Goal: Task Accomplishment & Management: Use online tool/utility

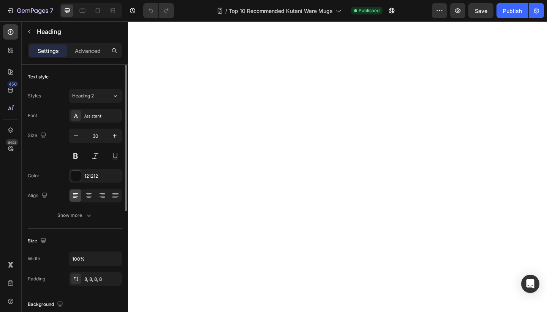
click at [95, 57] on div "Settings Advanced" at bounding box center [75, 50] width 94 height 15
click at [93, 52] on p "Advanced" at bounding box center [88, 51] width 26 height 8
click at [81, 50] on p "Advanced" at bounding box center [88, 51] width 26 height 8
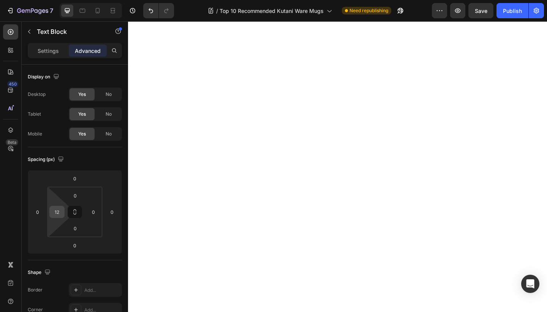
click at [59, 215] on input "12" at bounding box center [56, 211] width 11 height 11
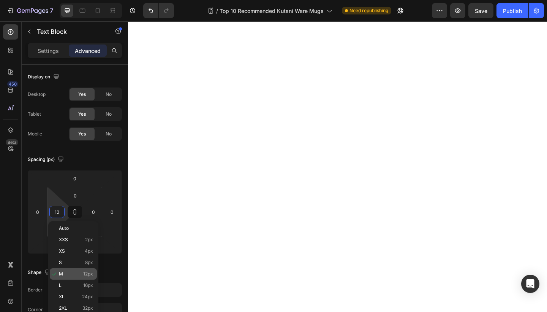
click at [73, 273] on p "M 12px" at bounding box center [76, 273] width 34 height 5
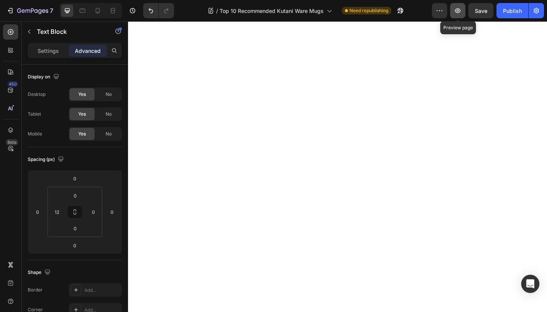
click at [453, 11] on button "button" at bounding box center [457, 10] width 15 height 15
click at [83, 12] on icon at bounding box center [83, 11] width 6 height 4
click at [457, 13] on icon "button" at bounding box center [458, 11] width 8 height 8
click at [95, 15] on div at bounding box center [98, 11] width 12 height 12
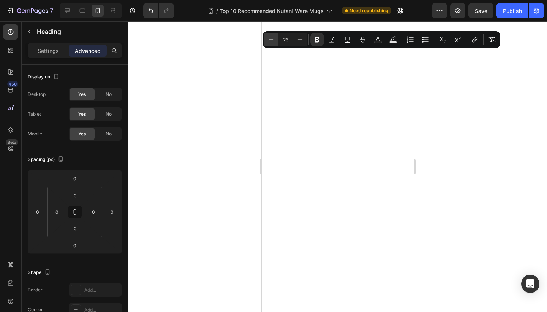
click at [273, 40] on icon "Editor contextual toolbar" at bounding box center [271, 40] width 8 height 8
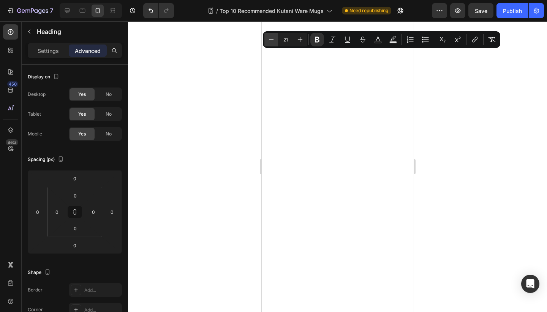
click at [273, 40] on icon "Editor contextual toolbar" at bounding box center [271, 40] width 8 height 8
type input "20"
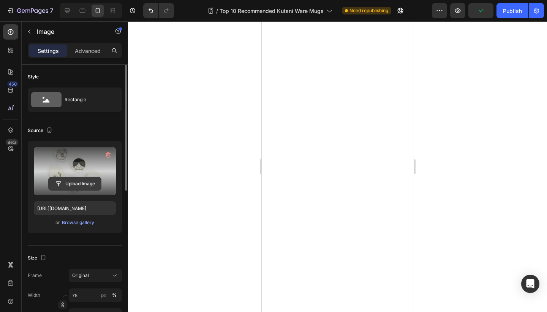
click at [74, 185] on input "file" at bounding box center [75, 183] width 52 height 13
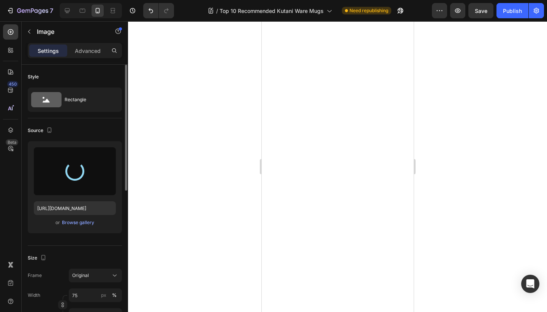
type input "https://cdn.shopify.com/s/files/1/0787/0798/2639/files/gempages_474370993796678…"
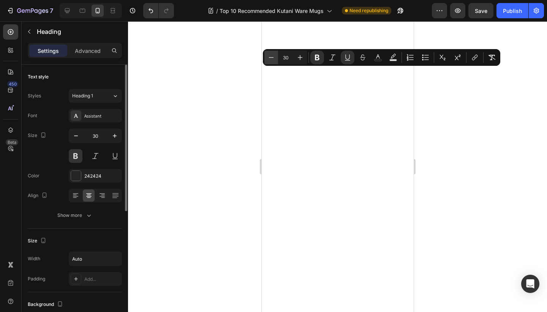
click at [273, 57] on icon "Editor contextual toolbar" at bounding box center [271, 57] width 5 height 0
type input "28"
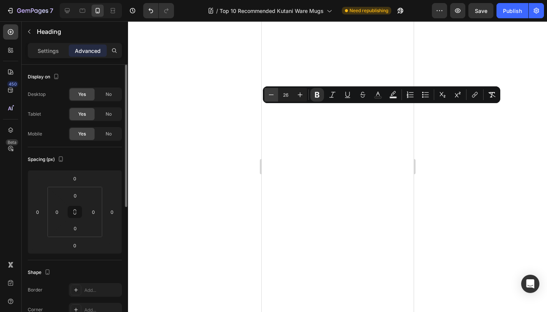
click at [273, 90] on button "Minus" at bounding box center [271, 95] width 14 height 14
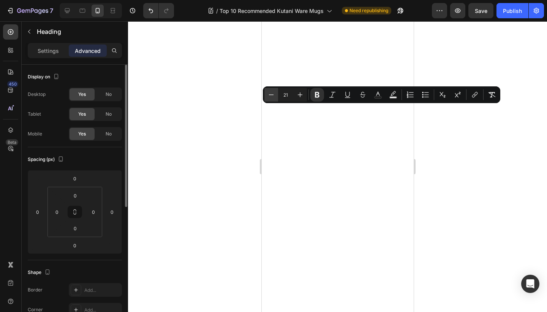
click at [273, 90] on button "Minus" at bounding box center [271, 95] width 14 height 14
type input "20"
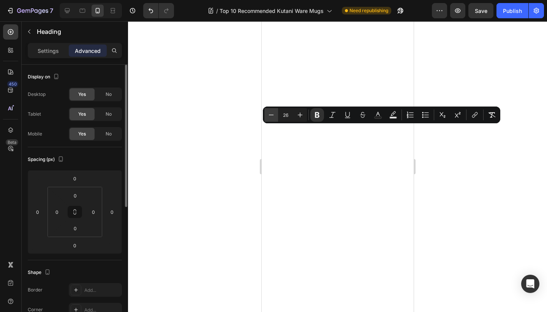
click at [274, 117] on icon "Editor contextual toolbar" at bounding box center [271, 115] width 8 height 8
type input "25"
click at [272, 114] on icon "Editor contextual toolbar" at bounding box center [271, 115] width 8 height 8
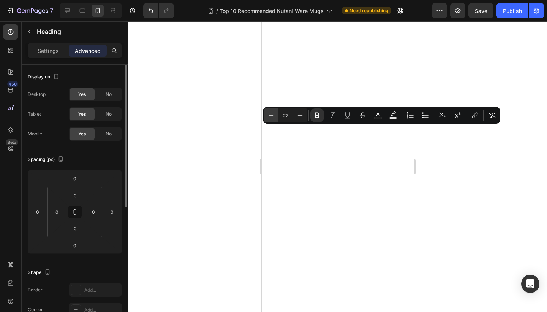
click at [272, 114] on icon "Editor contextual toolbar" at bounding box center [271, 115] width 8 height 8
type input "20"
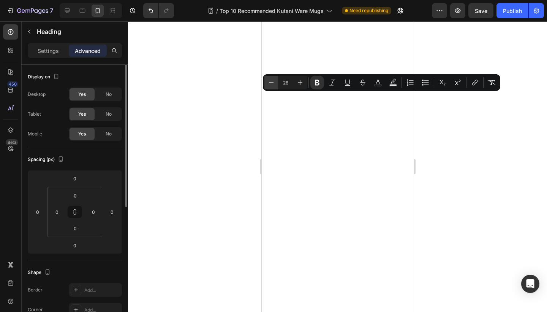
click at [270, 81] on icon "Editor contextual toolbar" at bounding box center [271, 83] width 8 height 8
type input "25"
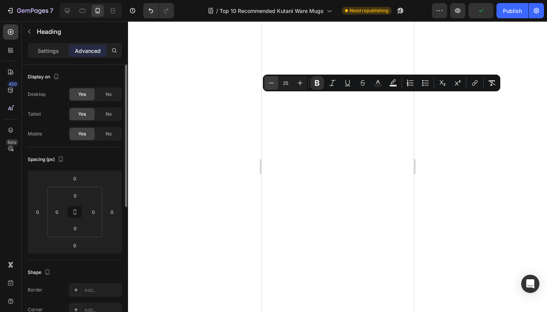
click at [276, 83] on button "Minus" at bounding box center [271, 83] width 14 height 14
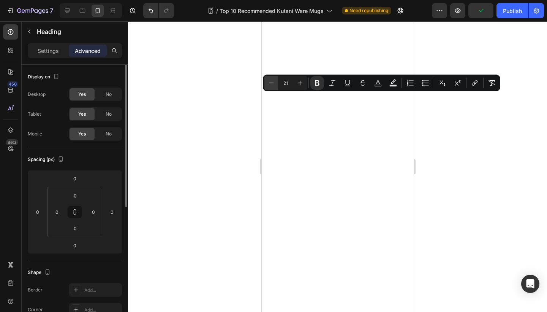
type input "20"
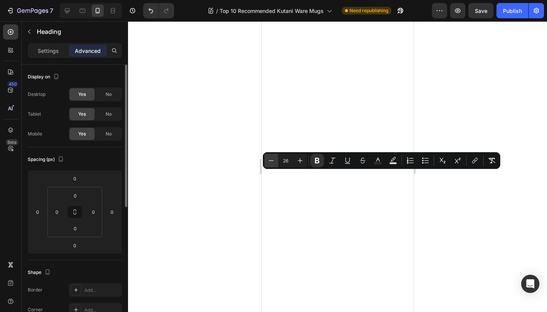
click at [270, 163] on icon "Editor contextual toolbar" at bounding box center [271, 161] width 8 height 8
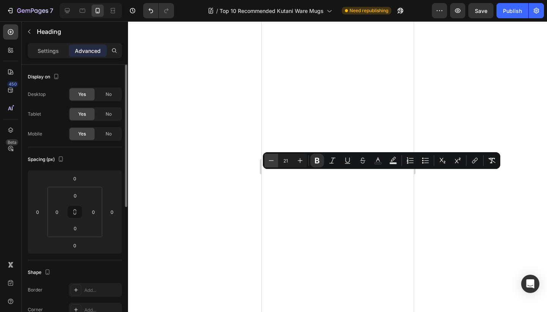
click at [270, 163] on icon "Editor contextual toolbar" at bounding box center [271, 161] width 8 height 8
type input "20"
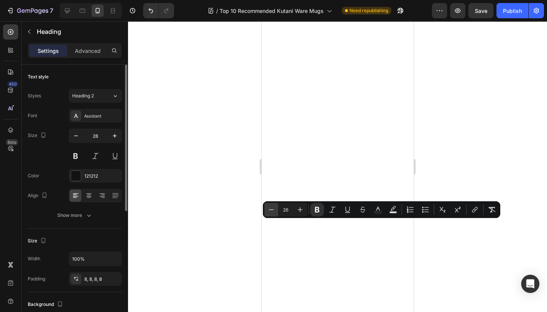
click at [273, 210] on icon "Editor contextual toolbar" at bounding box center [271, 210] width 8 height 8
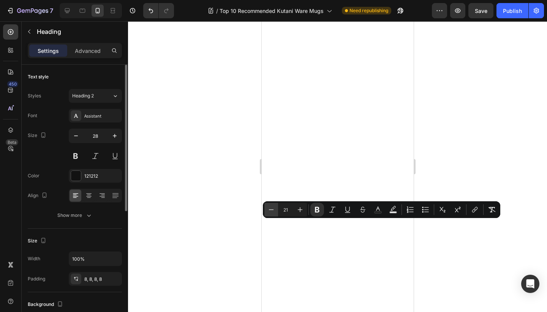
click at [273, 210] on icon "Editor contextual toolbar" at bounding box center [271, 210] width 8 height 8
type input "20"
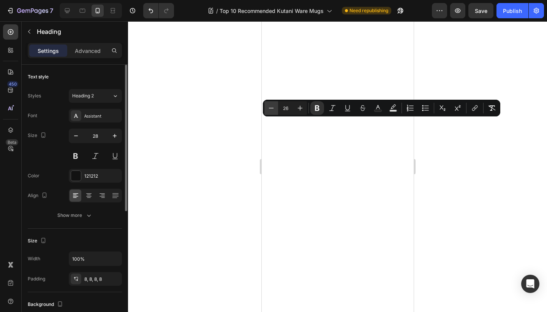
drag, startPoint x: 271, startPoint y: 109, endPoint x: 267, endPoint y: 109, distance: 4.2
click at [271, 109] on icon "Editor contextual toolbar" at bounding box center [271, 108] width 8 height 8
click at [267, 109] on button "Minus" at bounding box center [271, 108] width 14 height 14
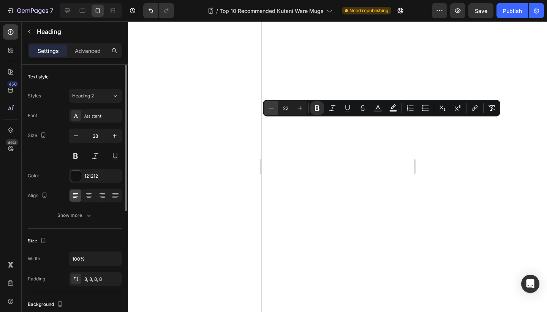
click at [267, 109] on button "Minus" at bounding box center [271, 108] width 14 height 14
type input "20"
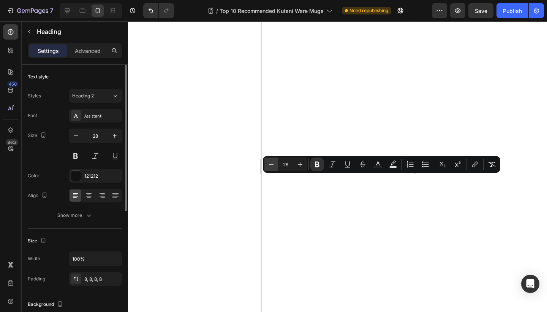
click at [275, 166] on button "Minus" at bounding box center [271, 164] width 14 height 14
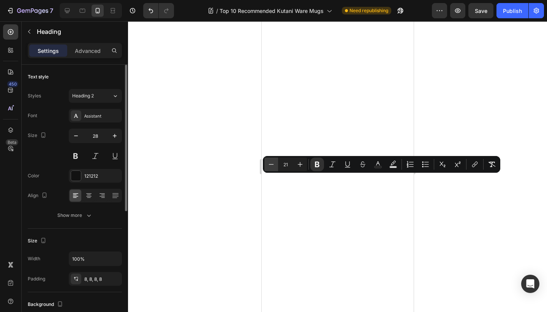
click at [275, 166] on button "Minus" at bounding box center [271, 164] width 14 height 14
type input "20"
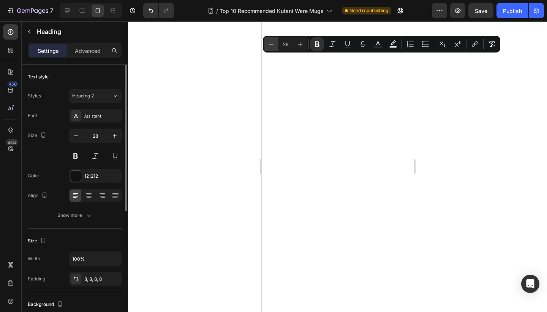
click at [271, 44] on icon "Editor contextual toolbar" at bounding box center [271, 44] width 8 height 8
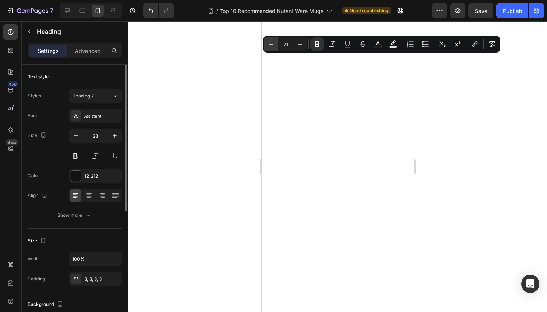
click at [271, 44] on icon "Editor contextual toolbar" at bounding box center [271, 44] width 8 height 8
type input "20"
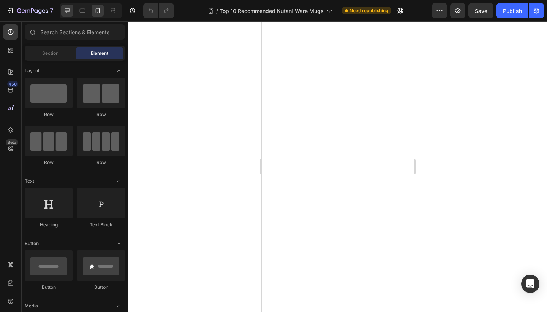
click at [65, 16] on div at bounding box center [67, 11] width 12 height 12
click at [67, 14] on icon at bounding box center [67, 11] width 8 height 8
click at [68, 9] on icon at bounding box center [67, 11] width 8 height 8
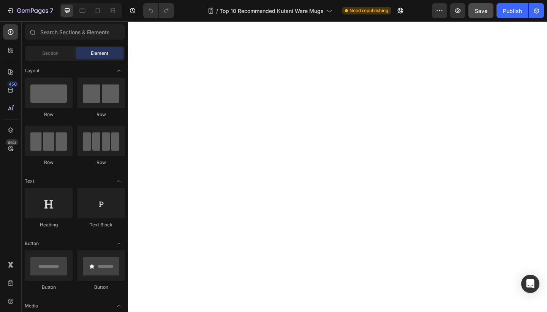
click at [529, 16] on button "button" at bounding box center [536, 10] width 15 height 15
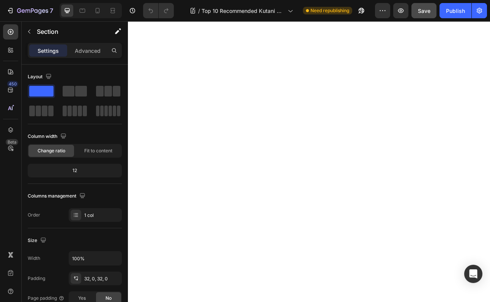
click at [490, 0] on html "7 Version history / Top 10 Recommended Kutani Ware Mugs Need republishing Previ…" at bounding box center [245, 0] width 490 height 0
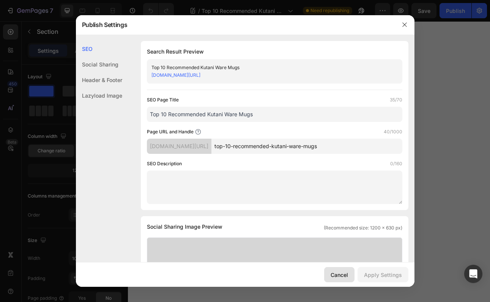
click at [348, 274] on div "Cancel" at bounding box center [339, 275] width 17 height 8
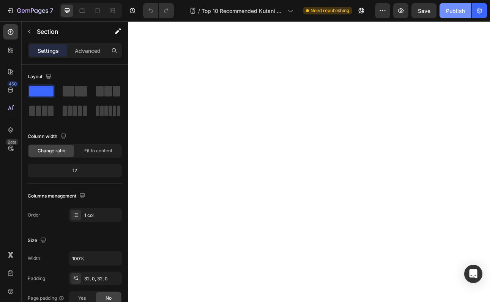
click at [451, 10] on div "Publish" at bounding box center [455, 11] width 19 height 8
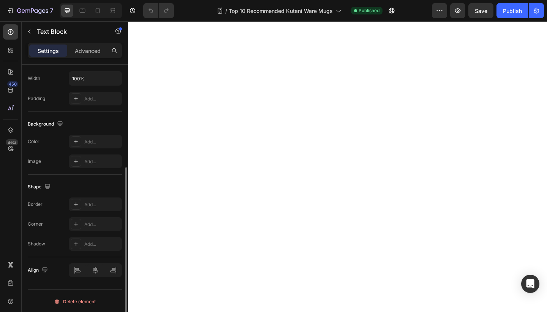
scroll to position [182, 0]
click at [42, 270] on icon "button" at bounding box center [45, 268] width 8 height 8
click at [48, 226] on icon "button" at bounding box center [47, 227] width 8 height 8
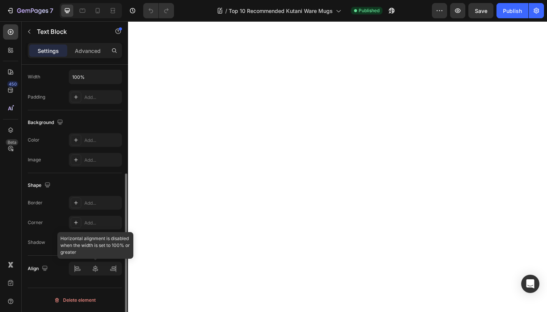
click at [75, 271] on div at bounding box center [95, 268] width 53 height 14
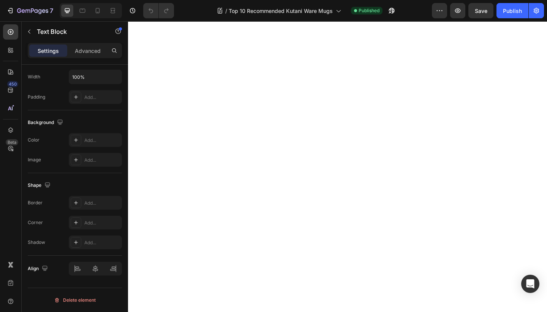
click at [38, 270] on div "Align" at bounding box center [39, 268] width 22 height 10
click at [88, 47] on p "Advanced" at bounding box center [88, 51] width 26 height 8
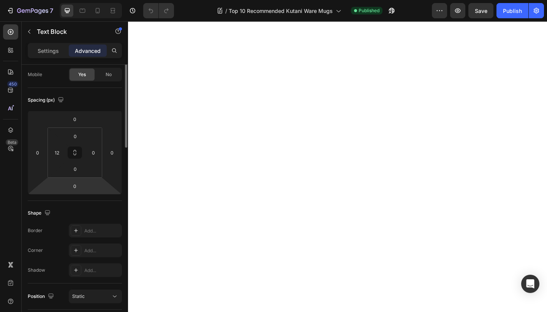
scroll to position [0, 0]
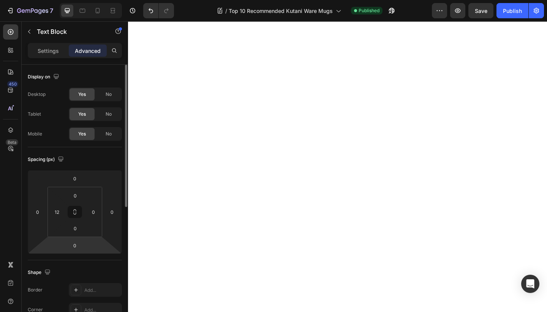
click at [78, 92] on span "Yes" at bounding box center [82, 94] width 8 height 7
click at [40, 210] on input "0" at bounding box center [37, 211] width 11 height 11
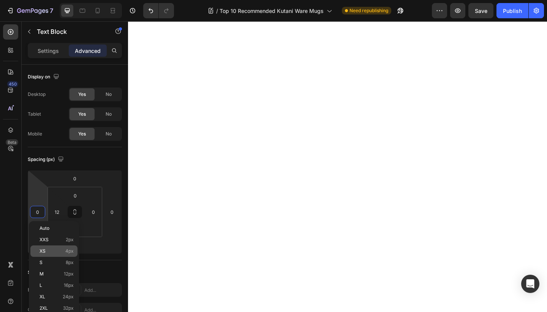
click at [69, 252] on span "4px" at bounding box center [69, 250] width 8 height 5
type input "4"
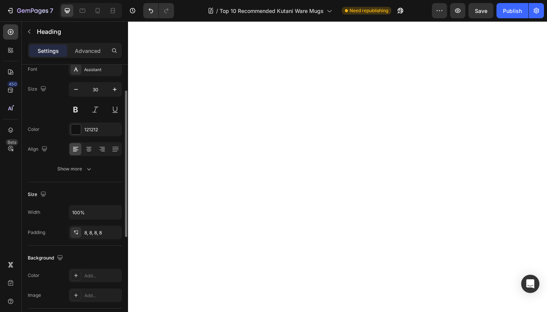
scroll to position [47, 0]
click at [94, 52] on p "Advanced" at bounding box center [88, 51] width 26 height 8
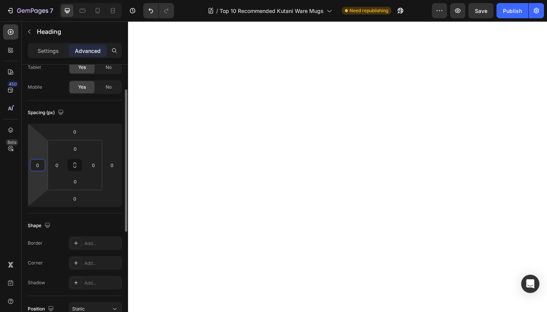
click at [36, 169] on input "0" at bounding box center [37, 164] width 11 height 11
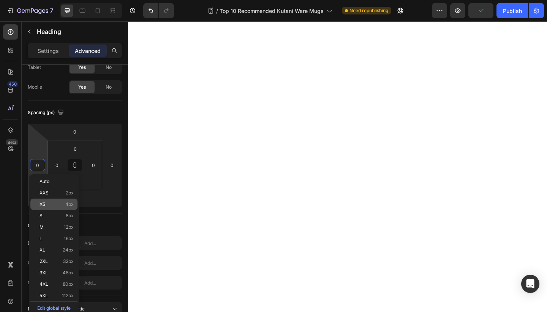
click at [52, 204] on p "XS 4px" at bounding box center [57, 203] width 34 height 5
type input "4"
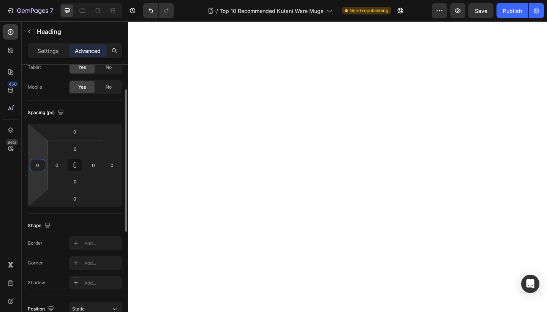
click at [41, 162] on input "0" at bounding box center [37, 164] width 11 height 11
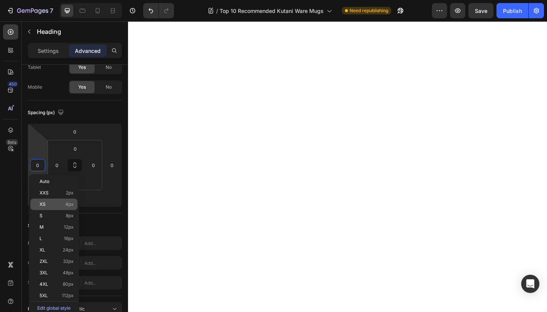
click at [55, 204] on p "XS 4px" at bounding box center [57, 203] width 34 height 5
type input "4"
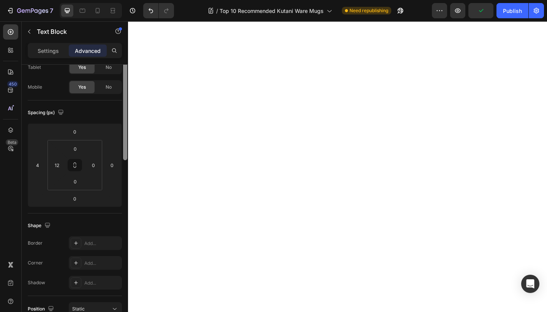
scroll to position [0, 0]
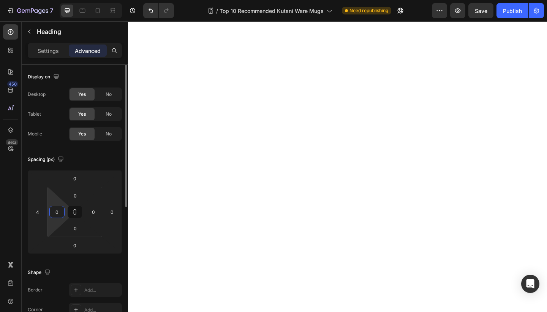
click at [62, 214] on input "0" at bounding box center [56, 211] width 11 height 11
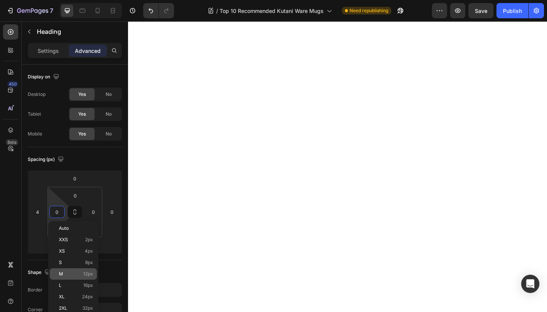
click at [66, 272] on p "M 12px" at bounding box center [76, 273] width 34 height 5
type input "12"
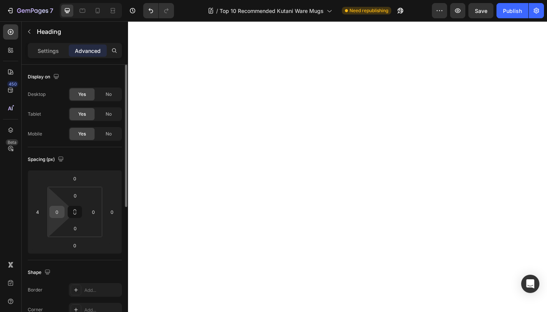
click at [57, 208] on input "0" at bounding box center [56, 211] width 11 height 11
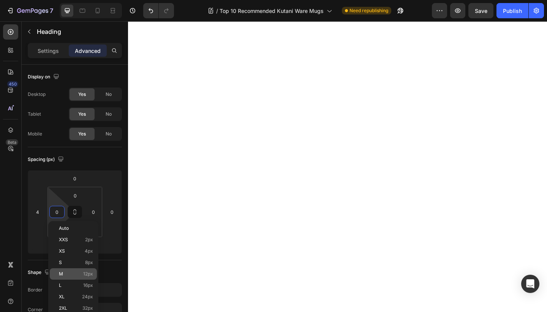
click at [70, 275] on p "M 12px" at bounding box center [76, 273] width 34 height 5
type input "12"
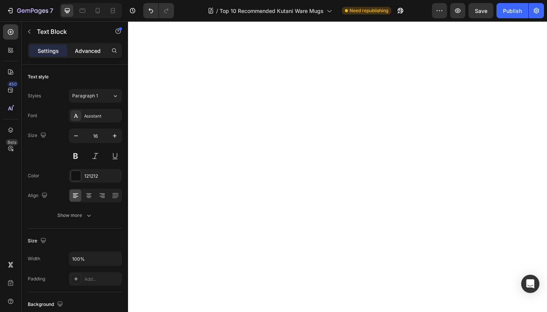
click at [90, 47] on p "Advanced" at bounding box center [88, 51] width 26 height 8
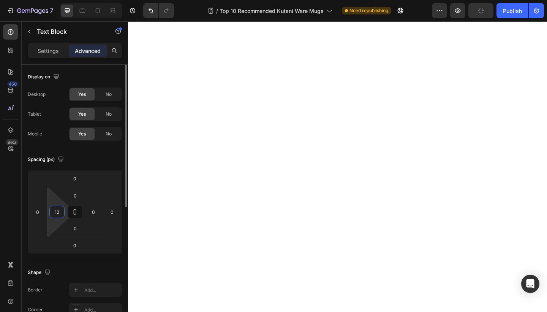
click at [57, 209] on input "12" at bounding box center [56, 211] width 11 height 11
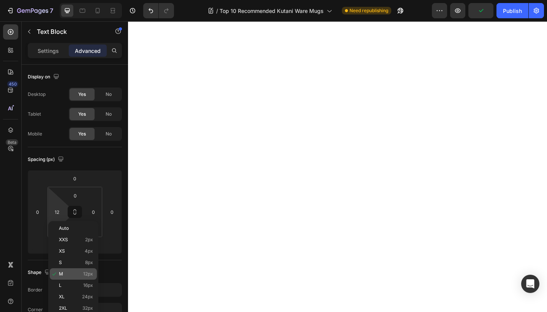
click at [67, 274] on p "M 12px" at bounding box center [76, 273] width 34 height 5
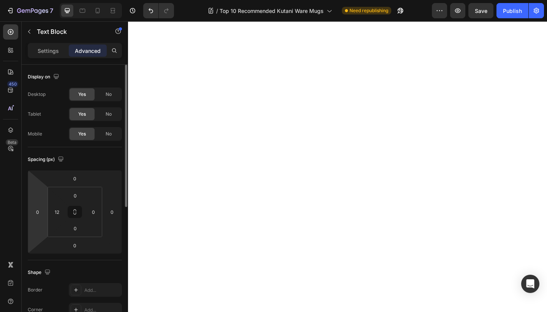
click at [41, 0] on html "7 Version history / Top 10 Recommended Kutani Ware Mugs Need republishing Previ…" at bounding box center [273, 0] width 547 height 0
click at [39, 216] on input "0" at bounding box center [37, 211] width 11 height 11
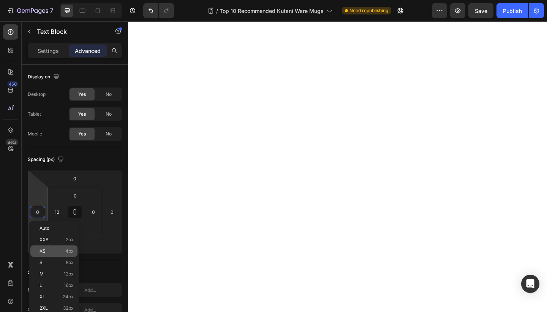
click at [51, 247] on div "XS 4px" at bounding box center [53, 250] width 47 height 11
type input "4"
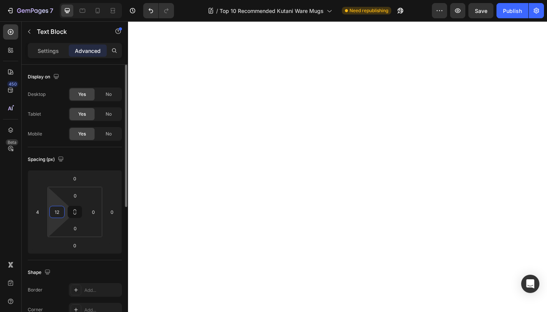
click at [54, 214] on input "12" at bounding box center [56, 211] width 11 height 11
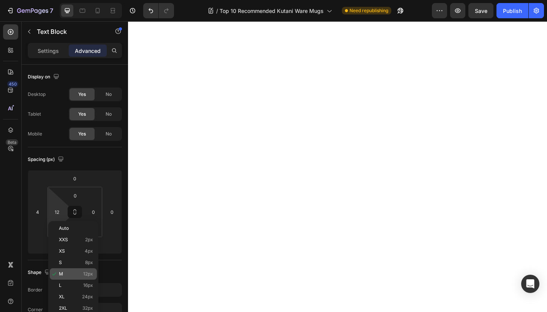
click at [68, 273] on p "M 12px" at bounding box center [76, 273] width 34 height 5
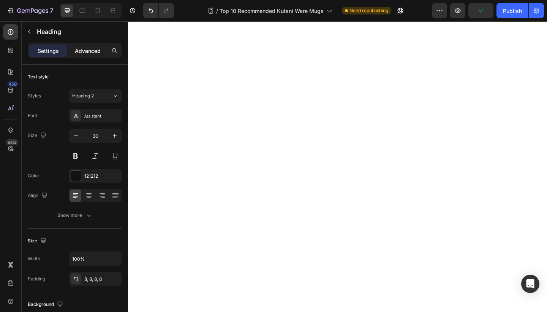
click at [97, 53] on p "Advanced" at bounding box center [88, 51] width 26 height 8
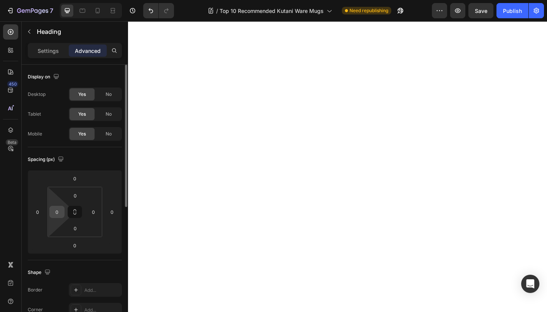
click at [51, 215] on input "0" at bounding box center [56, 211] width 11 height 11
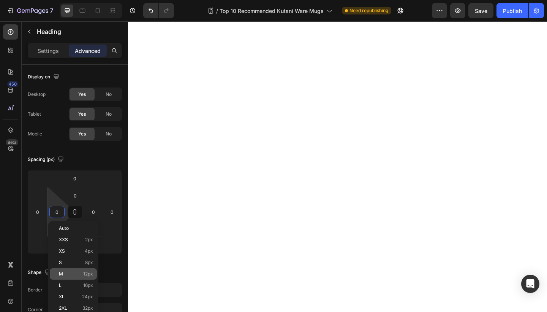
click at [84, 272] on span "12px" at bounding box center [88, 273] width 10 height 5
type input "12"
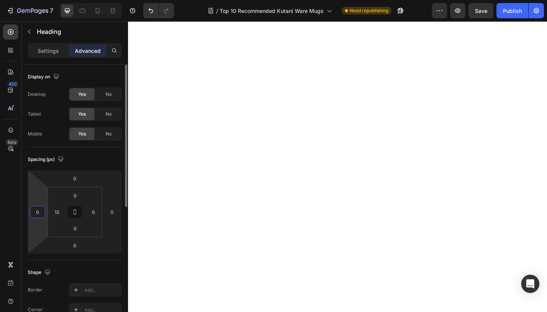
click at [40, 0] on html "7 Version history / Top 10 Recommended Kutani Ware Mugs Need republishing Previ…" at bounding box center [273, 0] width 547 height 0
click at [40, 212] on input "0" at bounding box center [37, 211] width 11 height 11
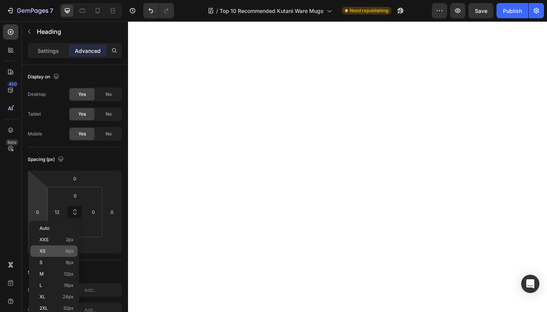
click at [69, 252] on span "4px" at bounding box center [69, 250] width 8 height 5
type input "4"
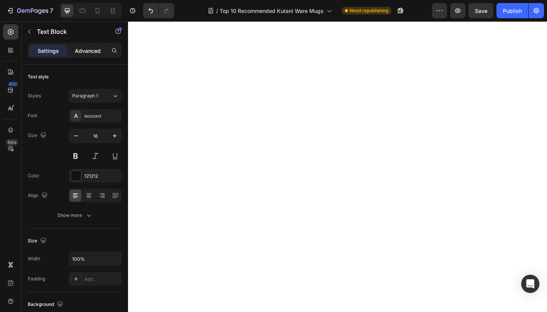
click at [85, 48] on p "Advanced" at bounding box center [88, 51] width 26 height 8
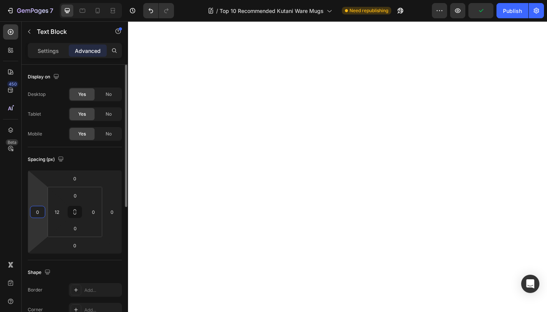
click at [38, 215] on input "0" at bounding box center [37, 211] width 11 height 11
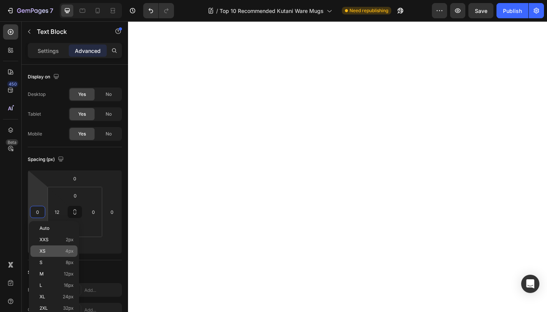
click at [56, 253] on div "XS 4px" at bounding box center [53, 250] width 47 height 11
type input "4"
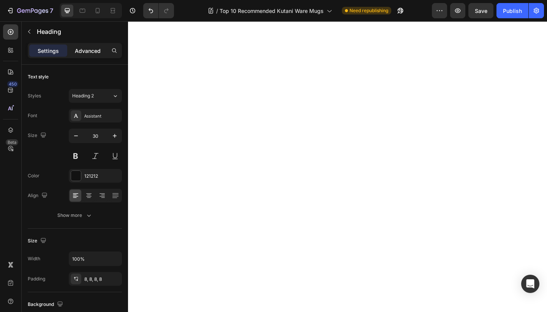
click at [91, 50] on p "Advanced" at bounding box center [88, 51] width 26 height 8
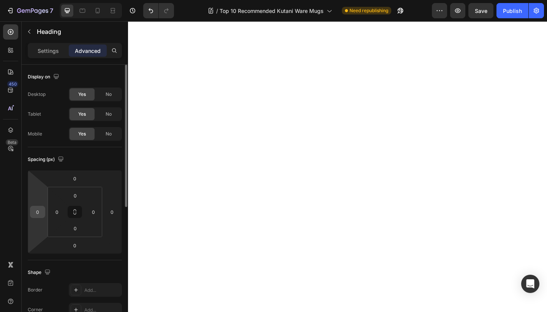
click at [44, 212] on div "0" at bounding box center [37, 212] width 15 height 12
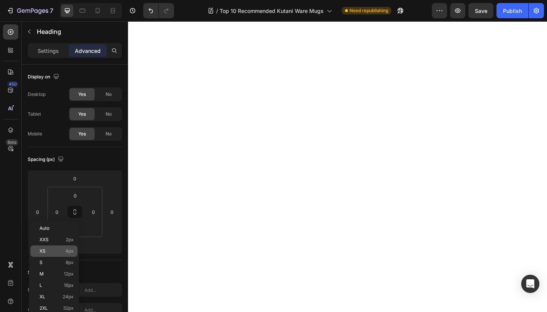
click at [47, 250] on p "XS 4px" at bounding box center [57, 250] width 34 height 5
type input "4"
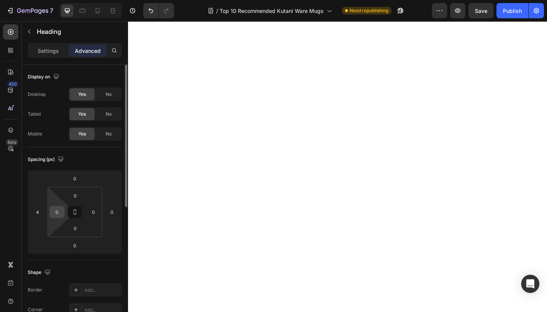
click at [51, 217] on div "0" at bounding box center [56, 212] width 15 height 12
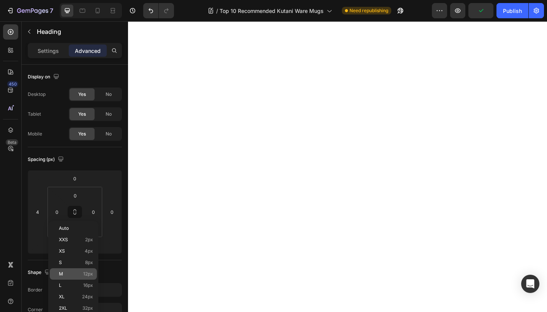
click at [67, 276] on div "M 12px" at bounding box center [73, 273] width 47 height 11
type input "12"
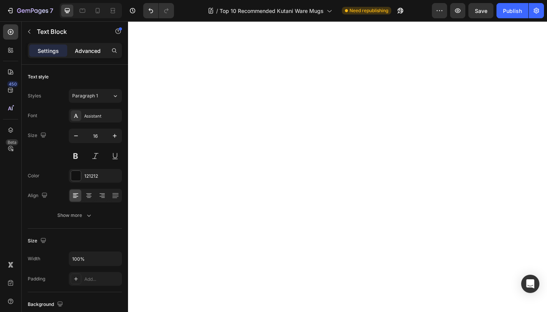
click at [90, 47] on p "Advanced" at bounding box center [88, 51] width 26 height 8
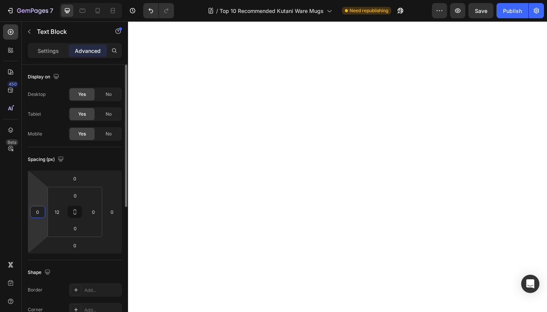
click at [39, 213] on input "0" at bounding box center [37, 211] width 11 height 11
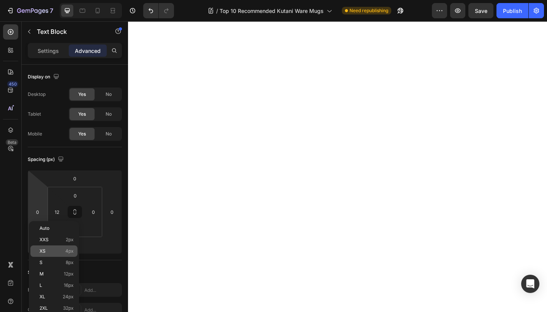
click at [48, 253] on div "XS 4px" at bounding box center [53, 250] width 47 height 11
type input "4"
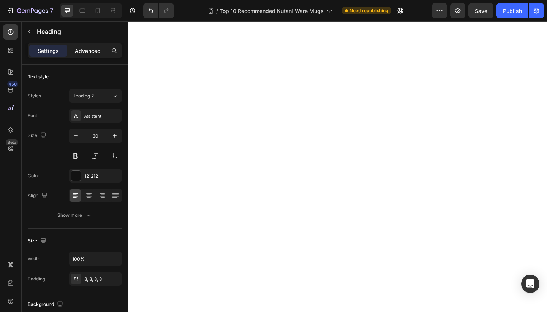
click at [100, 52] on p "Advanced" at bounding box center [88, 51] width 26 height 8
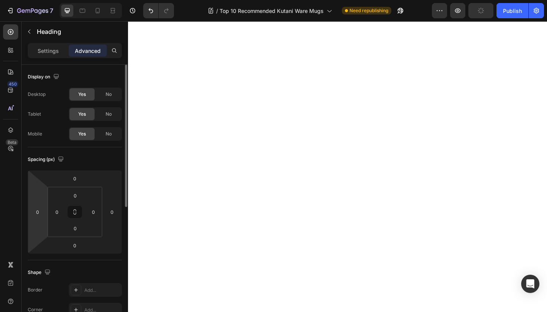
click at [36, 0] on html "7 Version history / Top 10 Recommended Kutani Ware Mugs Need republishing Previ…" at bounding box center [273, 0] width 547 height 0
click at [41, 215] on input "0" at bounding box center [37, 211] width 11 height 11
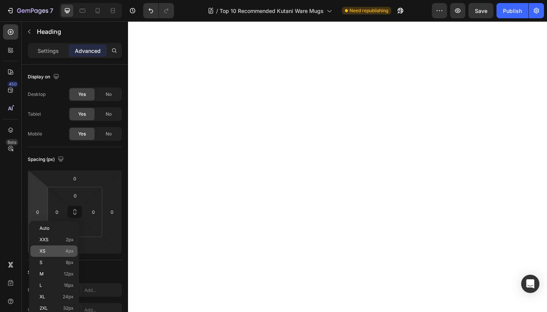
click at [55, 252] on p "XS 4px" at bounding box center [57, 250] width 34 height 5
type input "4"
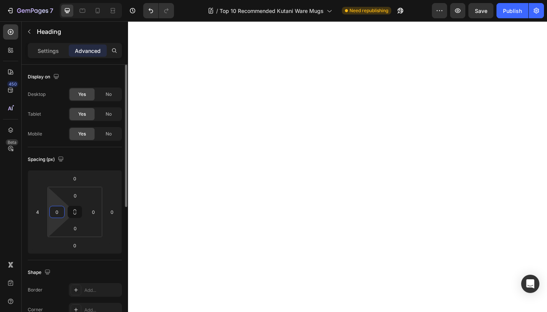
click at [54, 217] on input "0" at bounding box center [56, 211] width 11 height 11
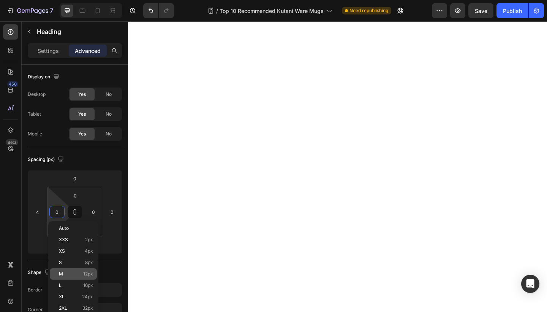
click at [68, 269] on div "M 12px" at bounding box center [73, 273] width 47 height 11
type input "12"
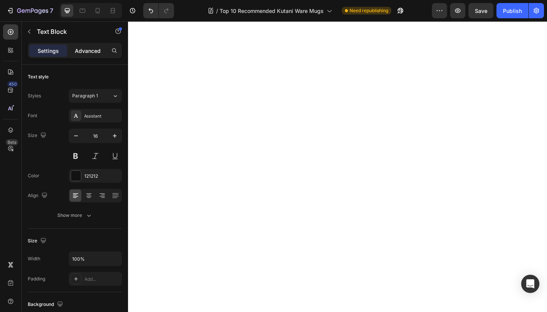
click at [97, 52] on p "Advanced" at bounding box center [88, 51] width 26 height 8
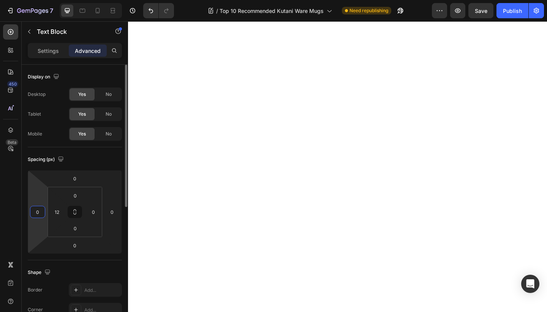
click at [39, 209] on input "0" at bounding box center [37, 211] width 11 height 11
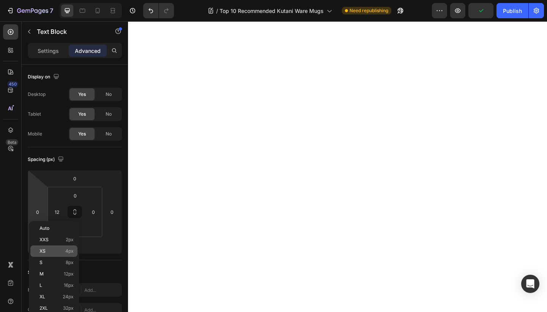
click at [50, 250] on p "XS 4px" at bounding box center [57, 250] width 34 height 5
type input "4"
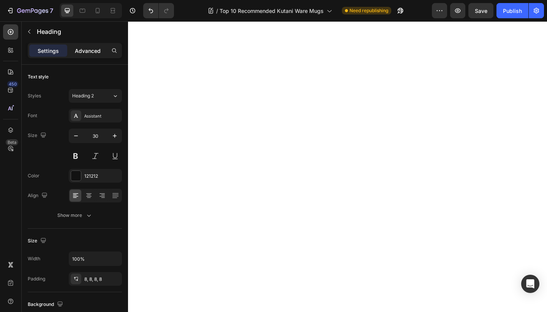
click at [84, 50] on p "Advanced" at bounding box center [88, 51] width 26 height 8
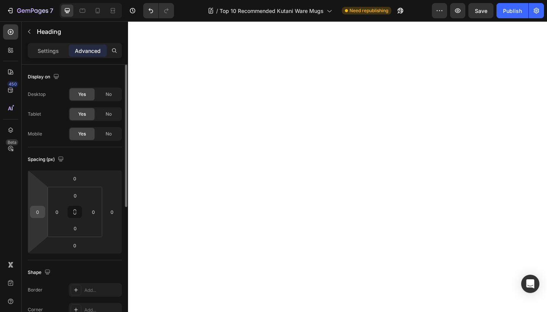
click at [38, 216] on input "0" at bounding box center [37, 211] width 11 height 11
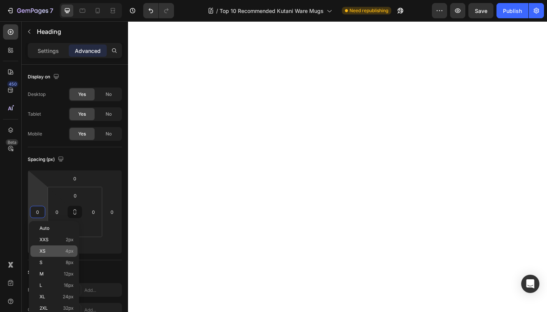
click at [59, 249] on p "XS 4px" at bounding box center [57, 250] width 34 height 5
type input "4"
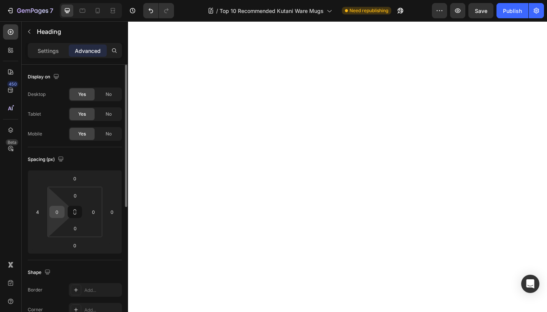
click at [54, 211] on input "0" at bounding box center [56, 211] width 11 height 11
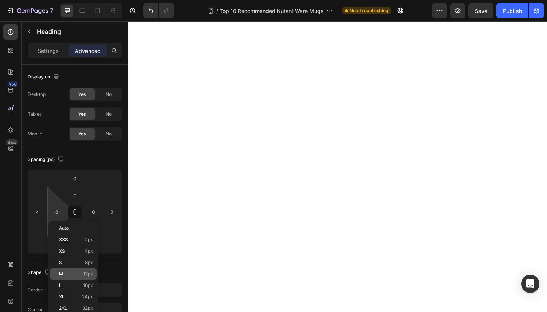
click at [70, 275] on p "M 12px" at bounding box center [76, 273] width 34 height 5
type input "12"
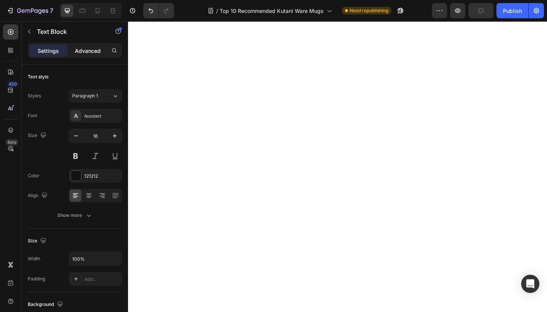
click at [90, 48] on p "Advanced" at bounding box center [88, 51] width 26 height 8
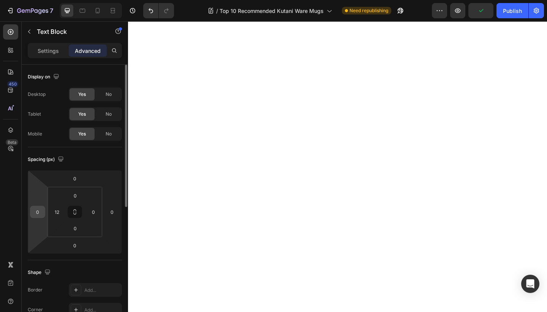
click at [41, 213] on input "0" at bounding box center [37, 211] width 11 height 11
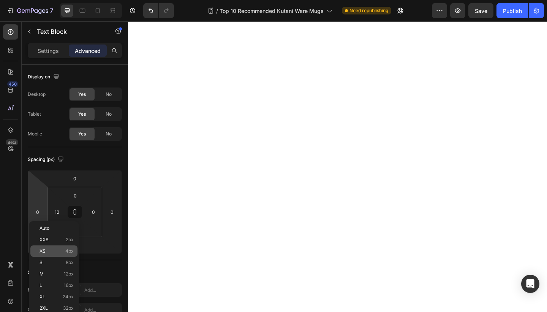
click at [52, 252] on p "XS 4px" at bounding box center [57, 250] width 34 height 5
type input "4"
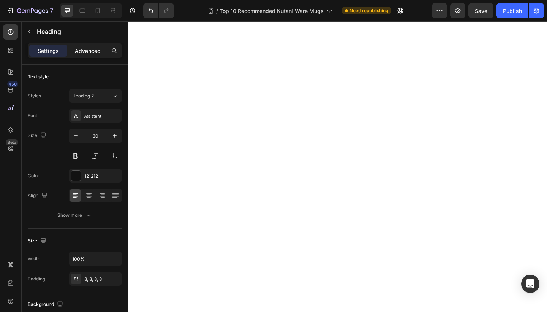
click at [90, 52] on p "Advanced" at bounding box center [88, 51] width 26 height 8
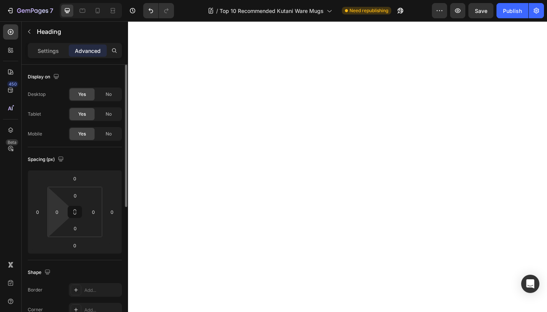
click at [59, 0] on html "7 Version history / Top 10 Recommended Kutani Ware Mugs Need republishing Previ…" at bounding box center [273, 0] width 547 height 0
click at [58, 211] on input "0" at bounding box center [56, 211] width 11 height 11
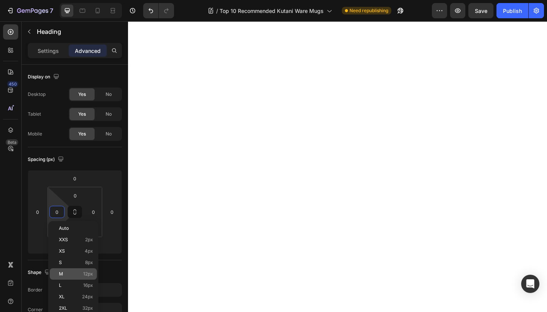
click at [68, 275] on p "M 12px" at bounding box center [76, 273] width 34 height 5
type input "12"
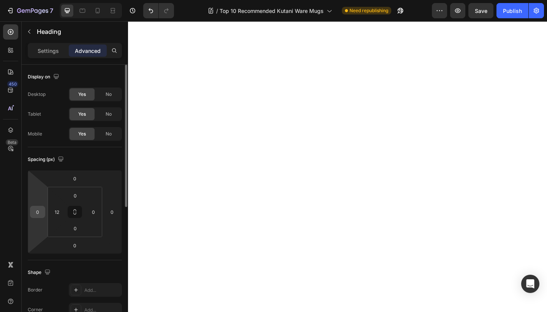
click at [35, 207] on input "0" at bounding box center [37, 211] width 11 height 11
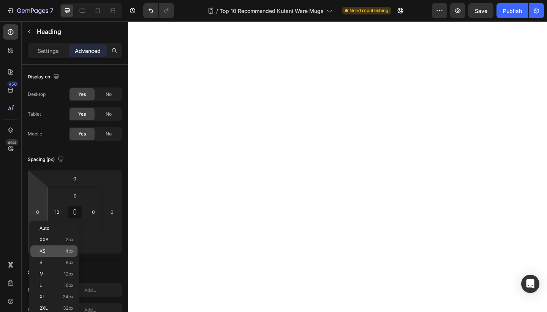
click at [47, 245] on div "XS 4px" at bounding box center [53, 250] width 47 height 11
type input "4"
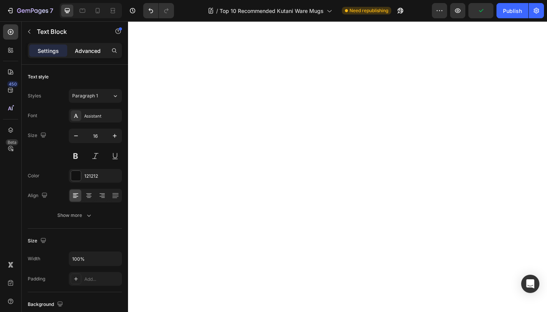
click at [89, 49] on p "Advanced" at bounding box center [88, 51] width 26 height 8
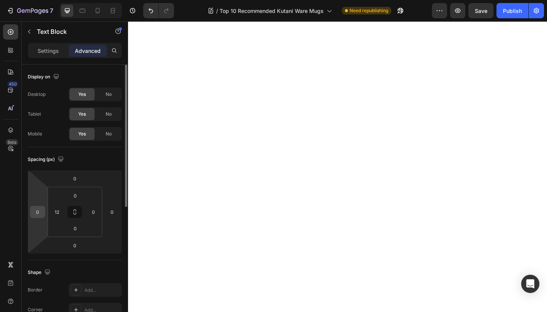
click at [38, 212] on input "0" at bounding box center [37, 211] width 11 height 11
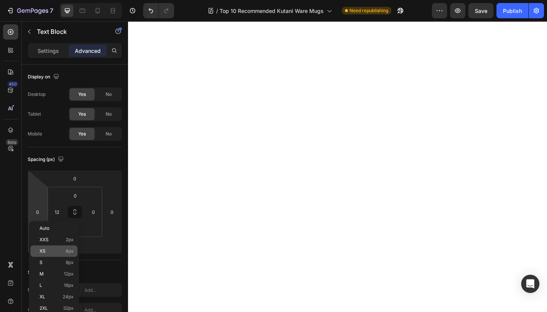
click at [56, 252] on p "XS 4px" at bounding box center [57, 250] width 34 height 5
type input "4"
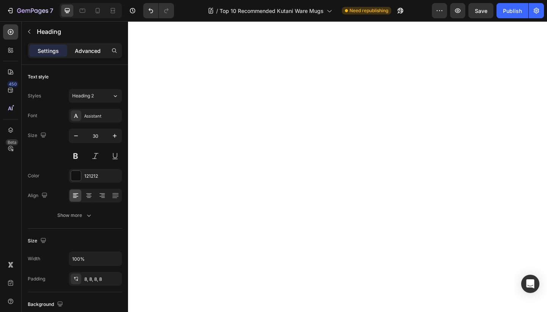
click at [89, 52] on p "Advanced" at bounding box center [88, 51] width 26 height 8
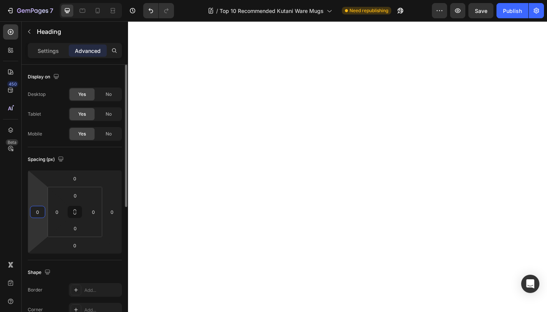
click at [39, 215] on input "0" at bounding box center [37, 211] width 11 height 11
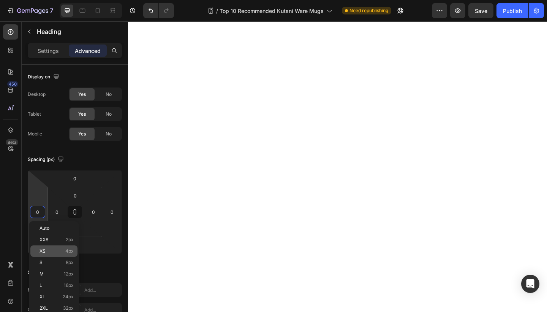
click at [62, 247] on div "XS 4px" at bounding box center [53, 250] width 47 height 11
type input "4"
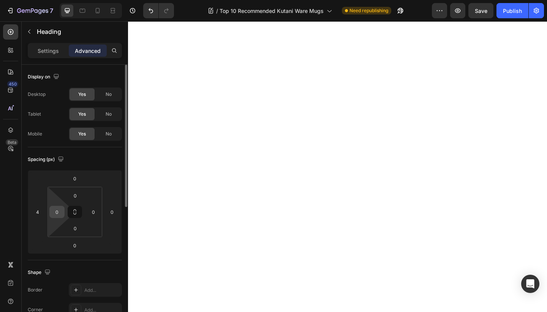
click at [62, 210] on input "0" at bounding box center [56, 211] width 11 height 11
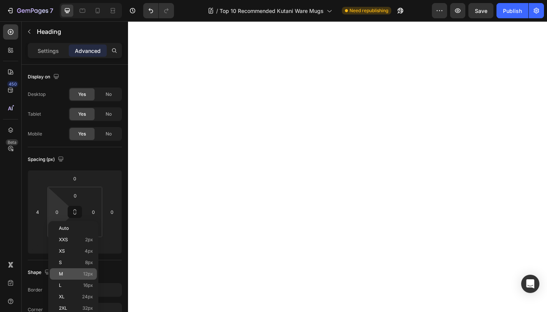
click at [72, 272] on p "M 12px" at bounding box center [76, 273] width 34 height 5
type input "12"
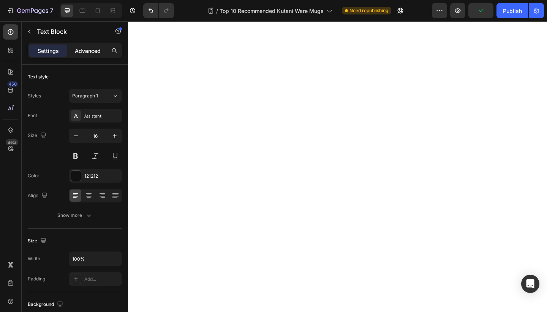
click at [96, 53] on p "Advanced" at bounding box center [88, 51] width 26 height 8
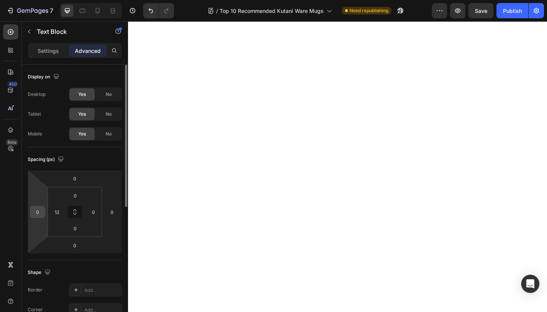
click at [32, 215] on input "0" at bounding box center [37, 211] width 11 height 11
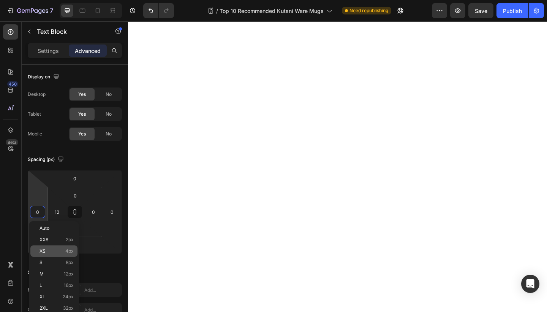
click at [58, 248] on p "XS 4px" at bounding box center [57, 250] width 34 height 5
type input "4"
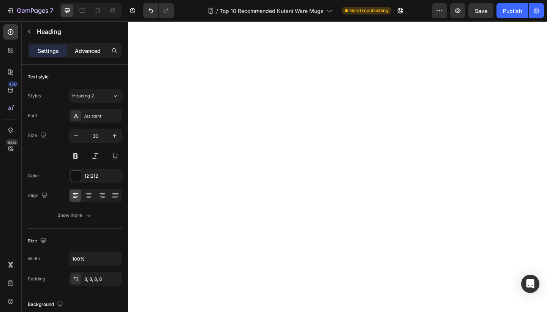
click at [85, 51] on p "Advanced" at bounding box center [88, 51] width 26 height 8
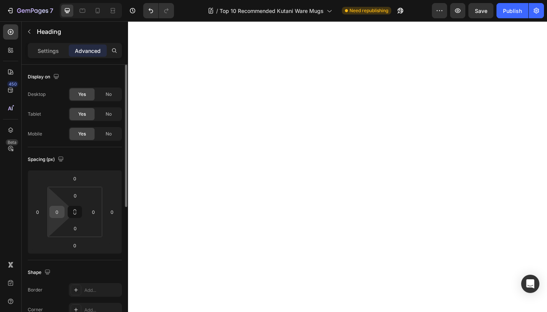
click at [56, 216] on input "0" at bounding box center [56, 211] width 11 height 11
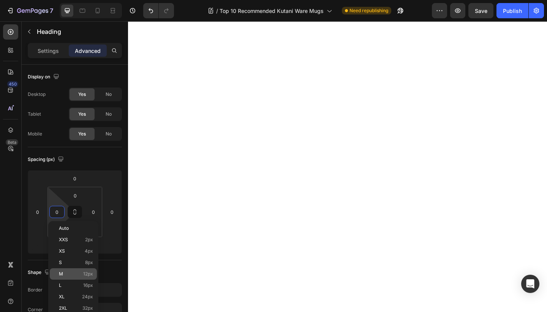
click at [72, 275] on p "M 12px" at bounding box center [76, 273] width 34 height 5
type input "12"
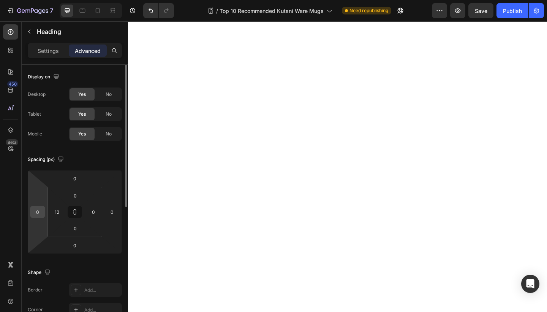
click at [42, 215] on input "0" at bounding box center [37, 211] width 11 height 11
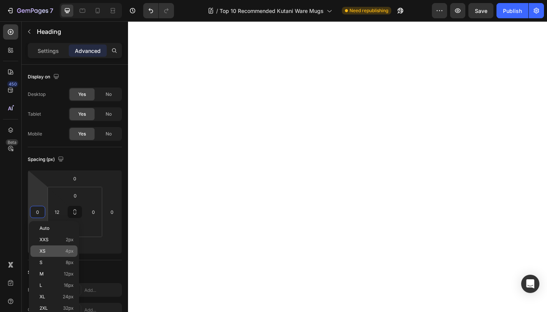
click at [57, 254] on div "XS 4px" at bounding box center [53, 250] width 47 height 11
type input "4"
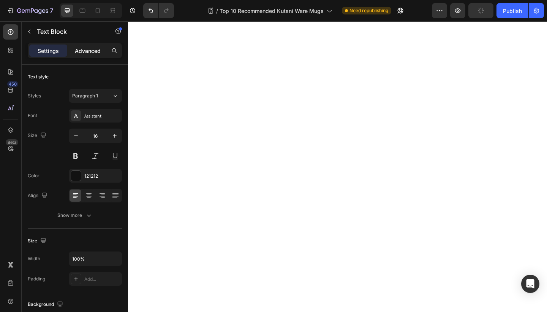
click at [95, 49] on p "Advanced" at bounding box center [88, 51] width 26 height 8
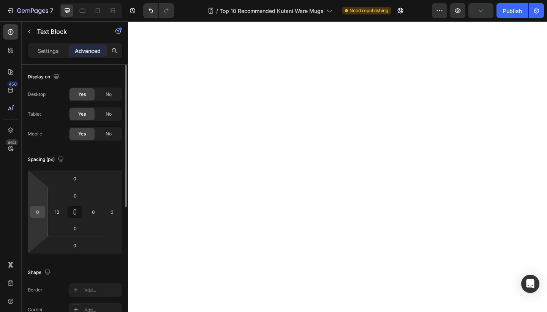
click at [38, 216] on input "0" at bounding box center [37, 211] width 11 height 11
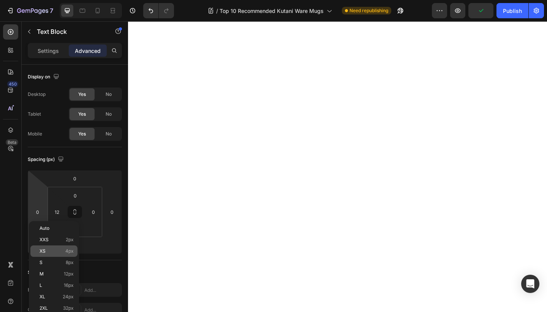
click at [51, 249] on p "XS 4px" at bounding box center [57, 250] width 34 height 5
type input "4"
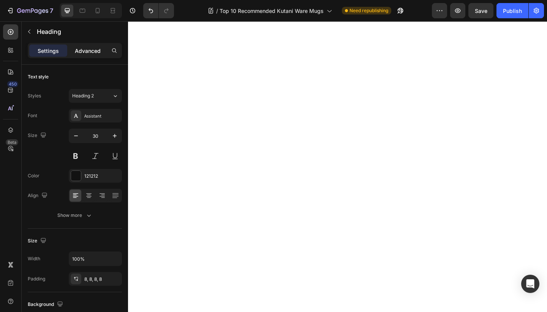
click at [94, 52] on p "Advanced" at bounding box center [88, 51] width 26 height 8
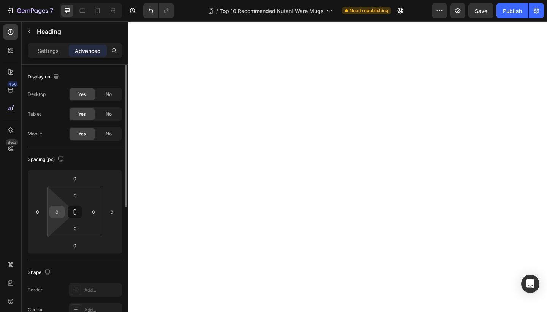
click at [58, 214] on input "0" at bounding box center [56, 211] width 11 height 11
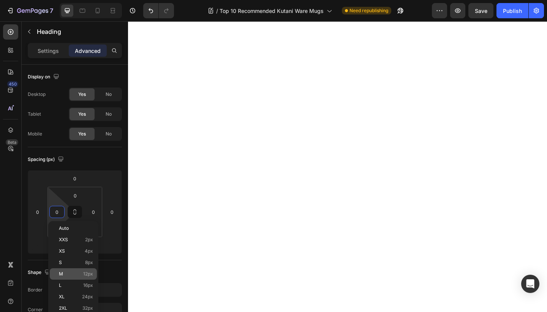
click at [73, 274] on p "M 12px" at bounding box center [76, 273] width 34 height 5
type input "12"
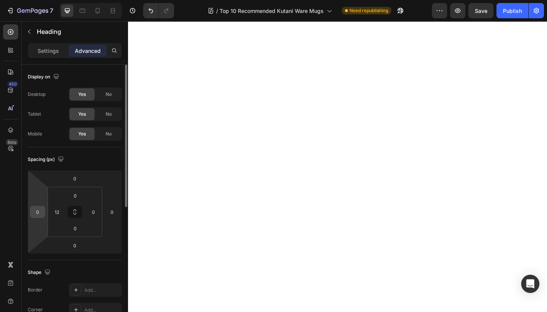
click at [36, 211] on input "0" at bounding box center [37, 211] width 11 height 11
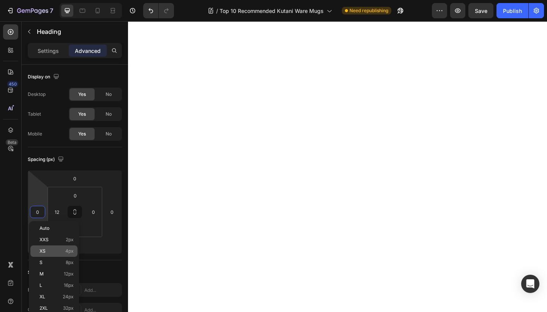
click at [58, 251] on p "XS 4px" at bounding box center [57, 250] width 34 height 5
type input "4"
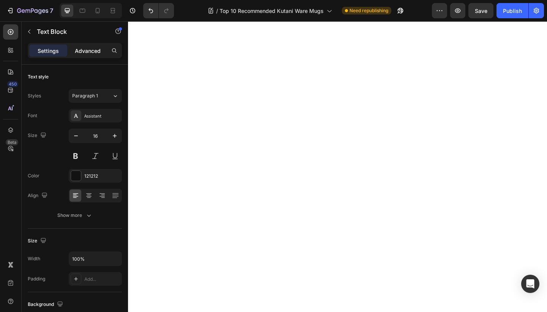
click at [88, 47] on p "Advanced" at bounding box center [88, 51] width 26 height 8
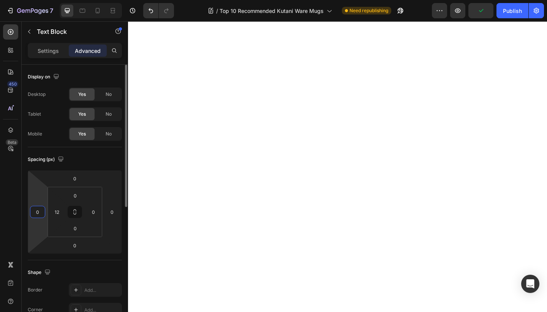
click at [39, 209] on input "0" at bounding box center [37, 211] width 11 height 11
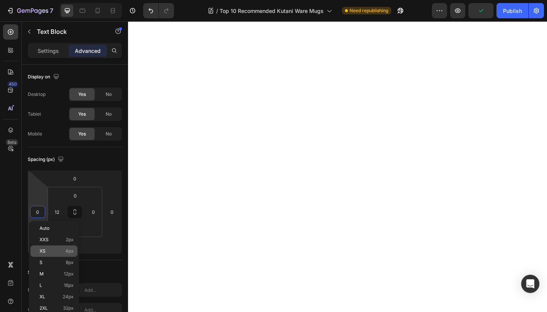
click at [51, 252] on p "XS 4px" at bounding box center [57, 250] width 34 height 5
type input "4"
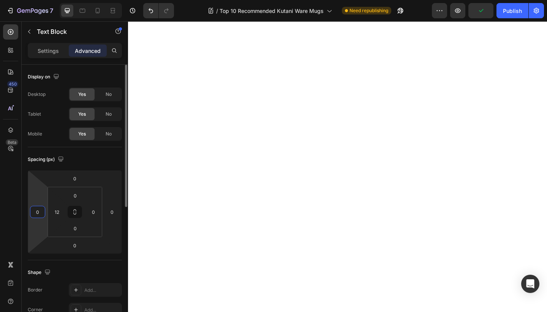
click at [40, 217] on input "0" at bounding box center [37, 211] width 11 height 11
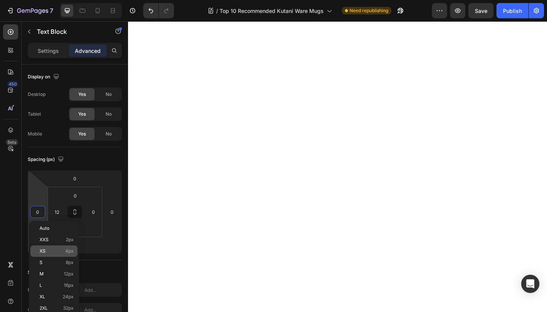
click at [57, 252] on p "XS 4px" at bounding box center [57, 250] width 34 height 5
type input "4"
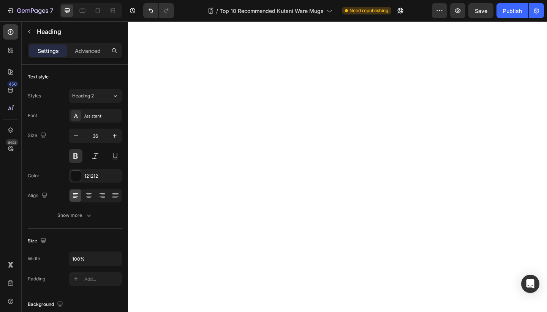
click at [80, 57] on div "Settings Advanced" at bounding box center [75, 50] width 94 height 15
click at [80, 49] on p "Advanced" at bounding box center [88, 51] width 26 height 8
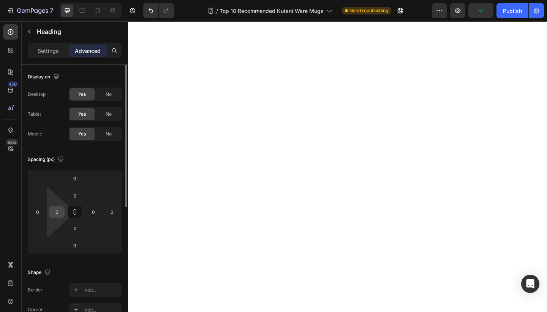
click at [60, 212] on input "0" at bounding box center [56, 211] width 11 height 11
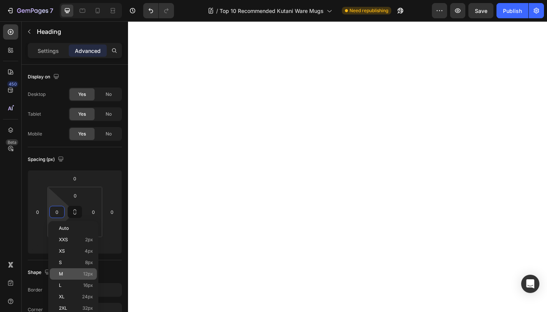
click at [67, 274] on p "M 12px" at bounding box center [76, 273] width 34 height 5
type input "12"
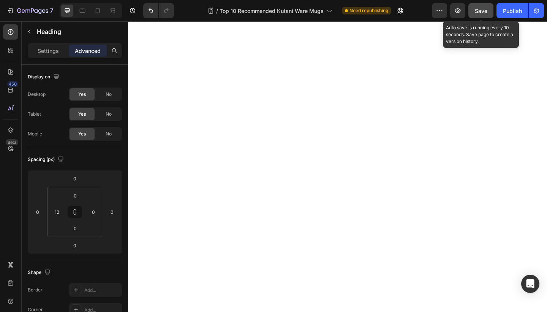
click at [479, 7] on div "Save" at bounding box center [481, 11] width 13 height 8
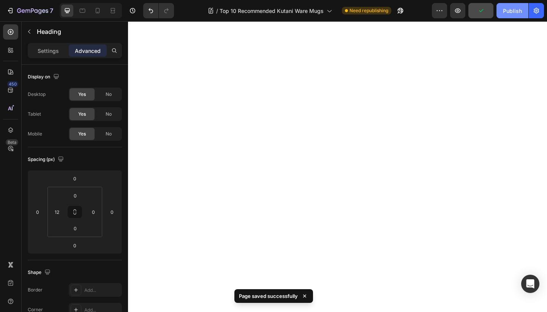
click at [507, 8] on div "Publish" at bounding box center [512, 11] width 19 height 8
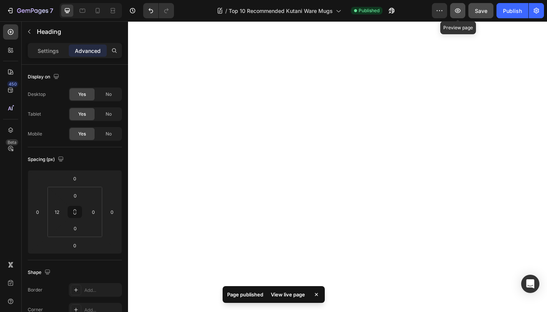
click at [460, 13] on icon "button" at bounding box center [458, 11] width 8 height 8
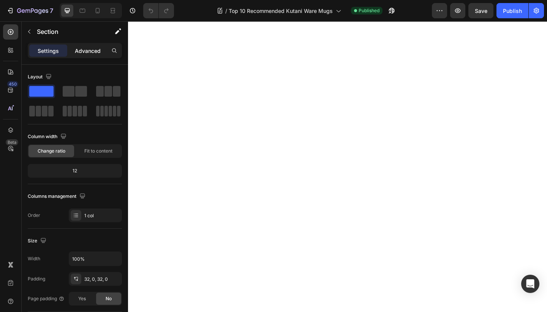
click at [81, 47] on div "Advanced" at bounding box center [88, 50] width 38 height 12
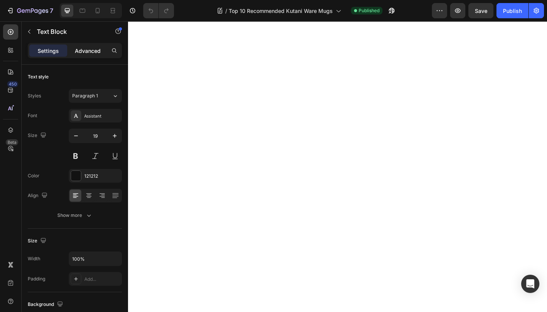
click at [87, 52] on p "Advanced" at bounding box center [88, 51] width 26 height 8
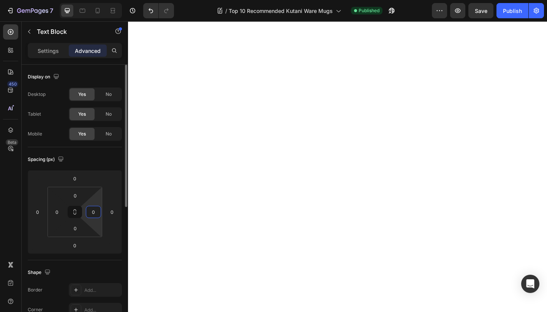
click at [92, 211] on input "0" at bounding box center [93, 211] width 11 height 11
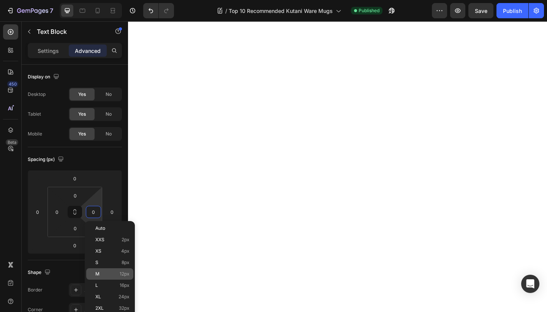
click at [111, 272] on p "M 12px" at bounding box center [112, 273] width 34 height 5
type input "12"
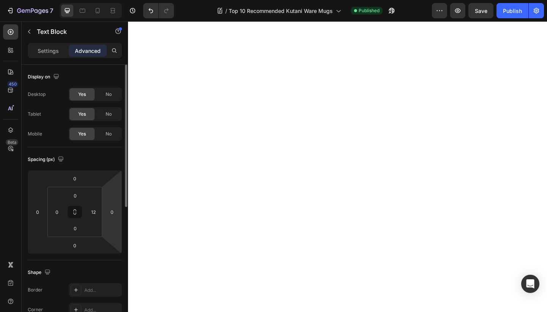
click at [111, 0] on html "7 Version history / Top 10 Recommended Kutani Ware Mugs Published Preview Save …" at bounding box center [273, 0] width 547 height 0
click at [111, 216] on input "0" at bounding box center [111, 211] width 11 height 11
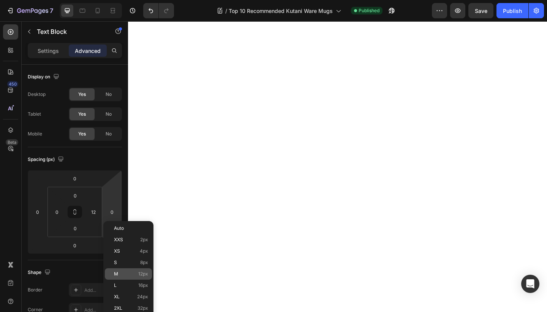
click at [126, 273] on p "M 12px" at bounding box center [131, 273] width 34 height 5
type input "12"
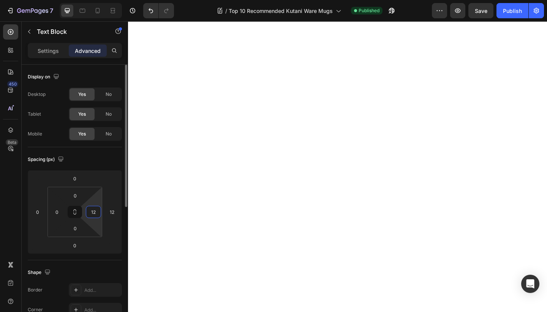
click at [92, 215] on input "12" at bounding box center [93, 211] width 11 height 11
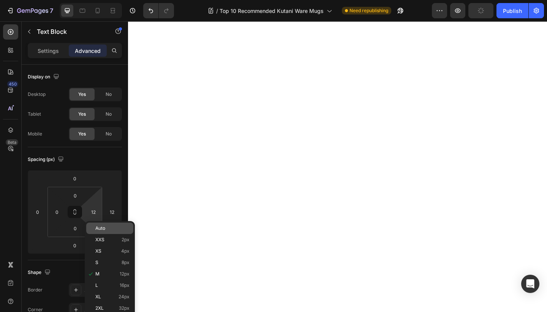
click at [98, 228] on span "Auto" at bounding box center [100, 227] width 10 height 5
type input "Auto"
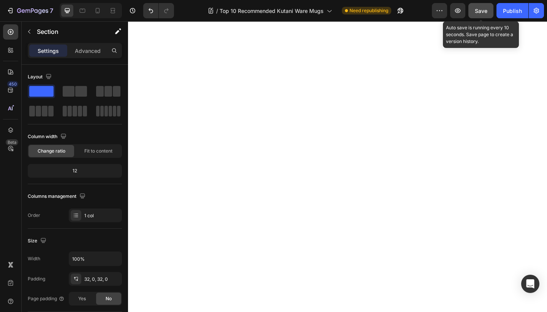
click at [481, 11] on span "Save" at bounding box center [481, 11] width 13 height 6
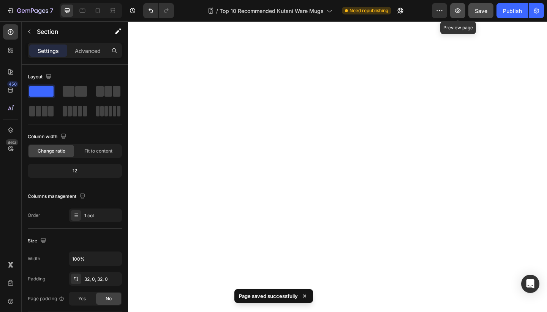
click at [462, 10] on icon "button" at bounding box center [458, 11] width 8 height 8
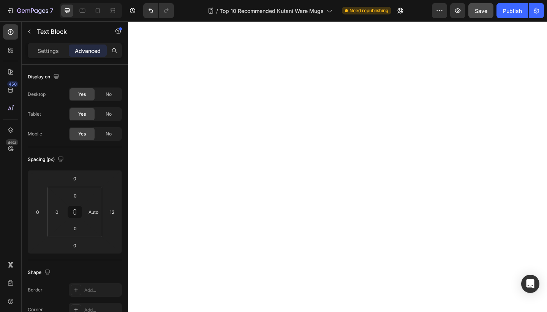
click at [90, 54] on p "Advanced" at bounding box center [88, 51] width 26 height 8
click at [92, 51] on p "Advanced" at bounding box center [88, 51] width 26 height 8
click at [96, 213] on input "Auto" at bounding box center [93, 211] width 11 height 11
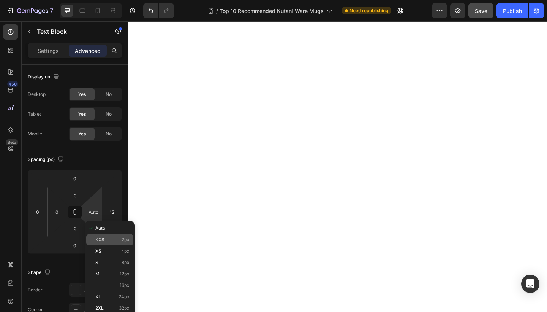
click at [108, 237] on p "XXS 2px" at bounding box center [112, 239] width 34 height 5
type input "2"
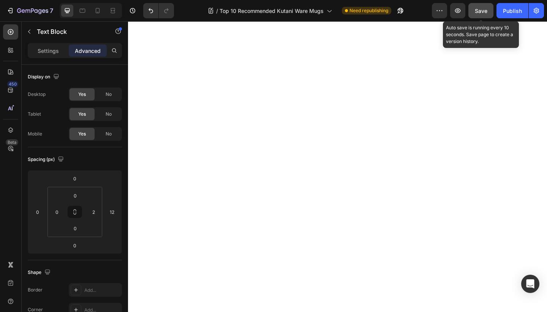
click at [483, 15] on button "Save" at bounding box center [480, 10] width 25 height 15
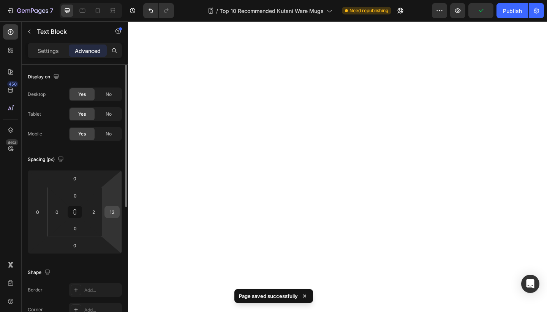
click at [117, 213] on input "12" at bounding box center [111, 211] width 11 height 11
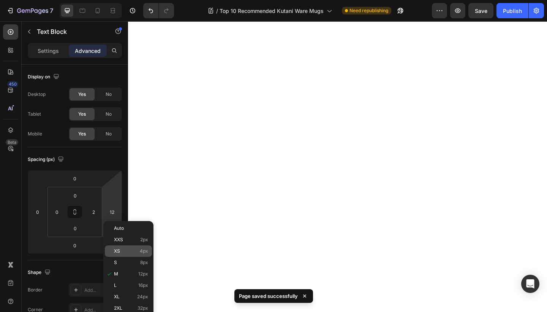
click at [119, 255] on div "XS 4px" at bounding box center [128, 250] width 47 height 11
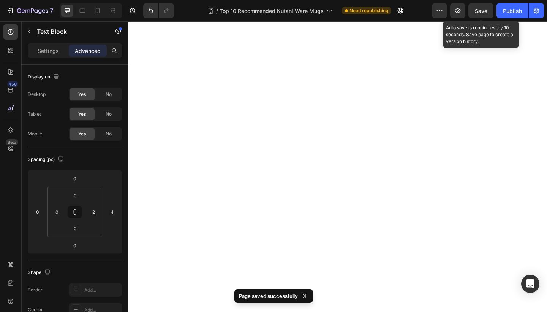
click at [485, 9] on span "Save" at bounding box center [481, 11] width 13 height 6
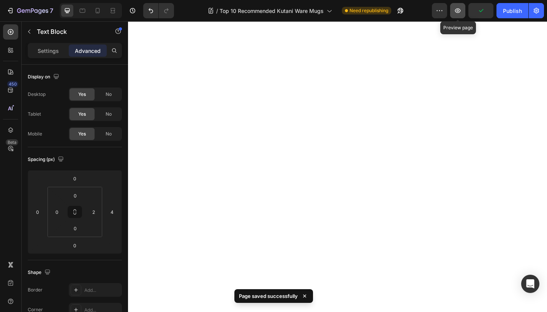
click at [462, 10] on icon "button" at bounding box center [458, 11] width 8 height 8
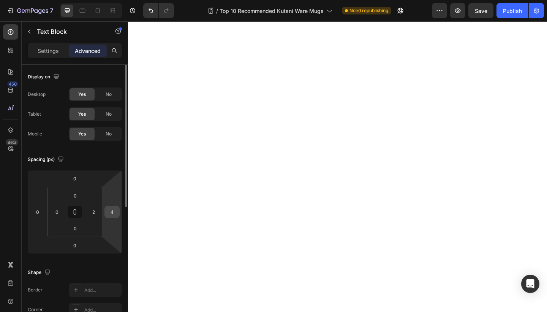
click at [113, 210] on input "4" at bounding box center [111, 211] width 11 height 11
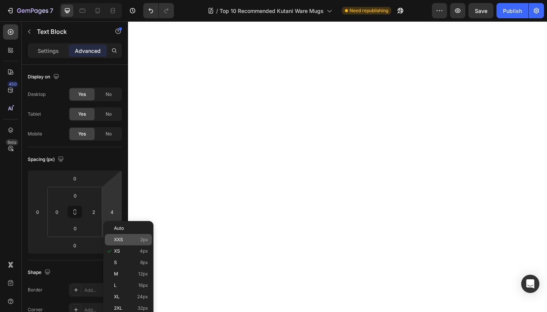
click at [126, 239] on p "XXS 2px" at bounding box center [131, 239] width 34 height 5
type input "2"
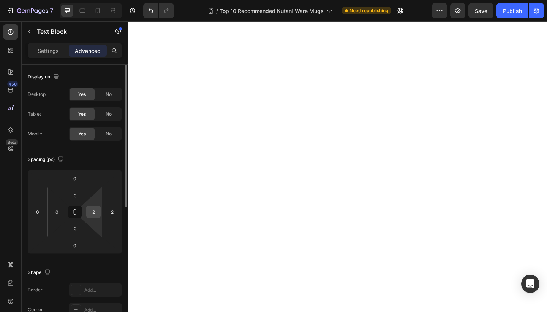
click at [96, 210] on input "2" at bounding box center [93, 211] width 11 height 11
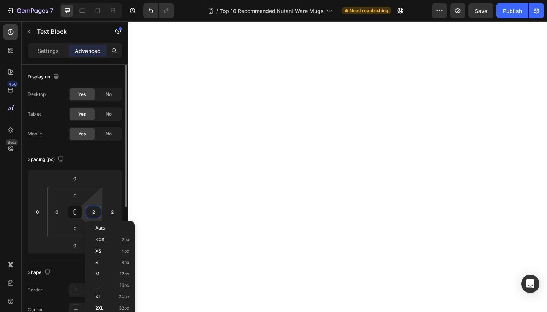
type input "0"
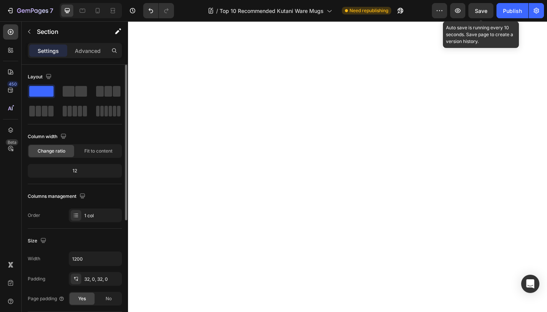
click at [480, 10] on span "Save" at bounding box center [481, 11] width 13 height 6
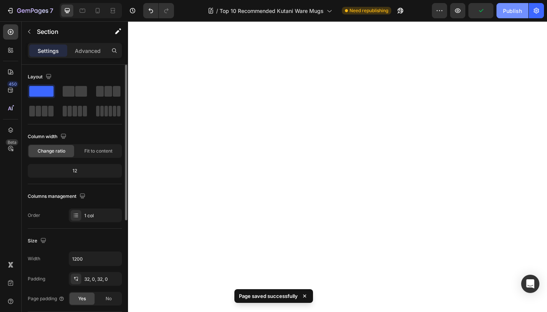
click at [513, 9] on div "Publish" at bounding box center [512, 11] width 19 height 8
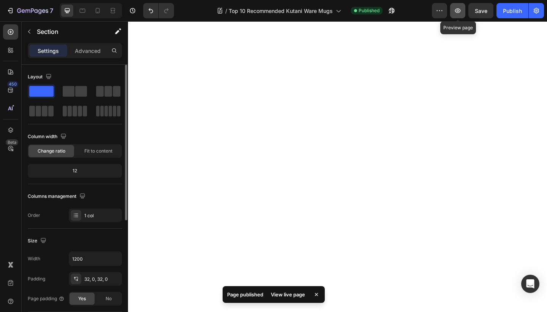
click at [459, 8] on icon "button" at bounding box center [458, 11] width 8 height 8
click at [459, 9] on icon "button" at bounding box center [458, 10] width 6 height 5
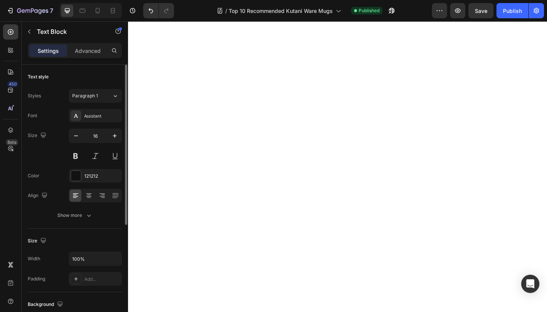
click at [82, 44] on div "Settings Advanced" at bounding box center [75, 50] width 94 height 15
click at [82, 48] on p "Advanced" at bounding box center [88, 51] width 26 height 8
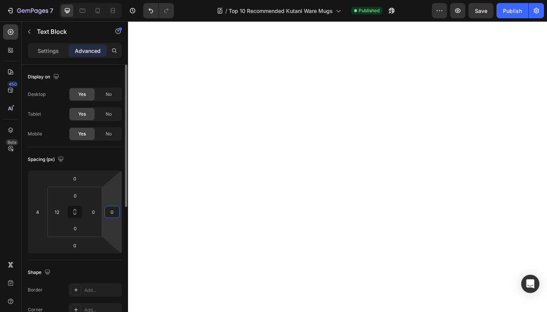
click at [115, 217] on input "0" at bounding box center [111, 211] width 11 height 11
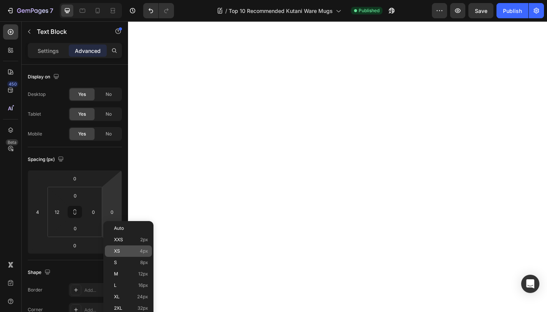
click at [133, 253] on p "XS 4px" at bounding box center [131, 250] width 34 height 5
type input "4"
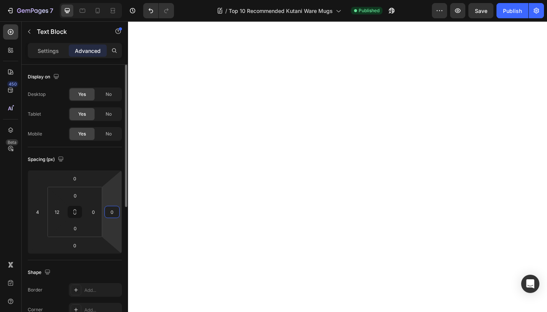
click at [112, 208] on input "0" at bounding box center [111, 211] width 11 height 11
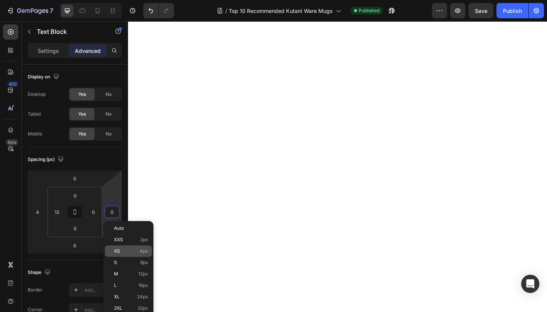
click at [120, 248] on p "XS 4px" at bounding box center [131, 250] width 34 height 5
type input "4"
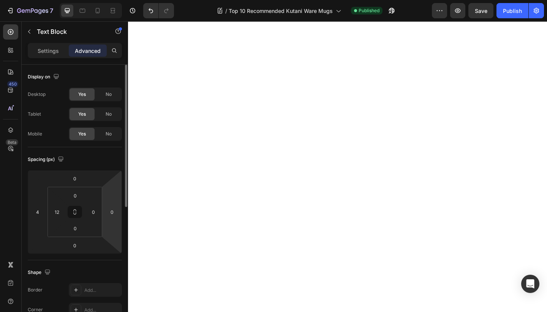
click at [112, 0] on html "7 Version history / Top 10 Recommended Kutani Ware Mugs Published Preview Save …" at bounding box center [273, 0] width 547 height 0
click at [116, 215] on input "0" at bounding box center [111, 211] width 11 height 11
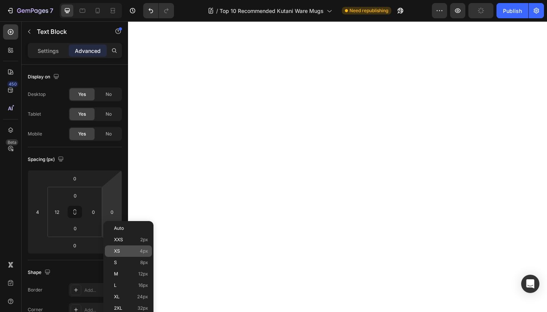
click at [128, 246] on div "XS 4px" at bounding box center [128, 250] width 47 height 11
type input "4"
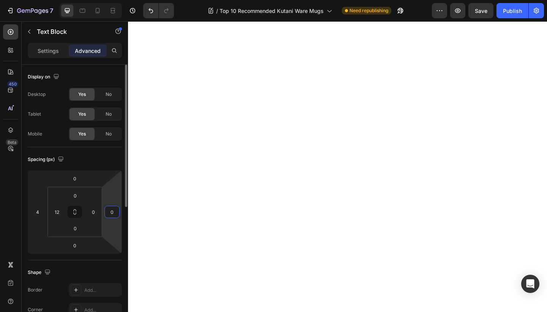
click at [114, 215] on input "0" at bounding box center [111, 211] width 11 height 11
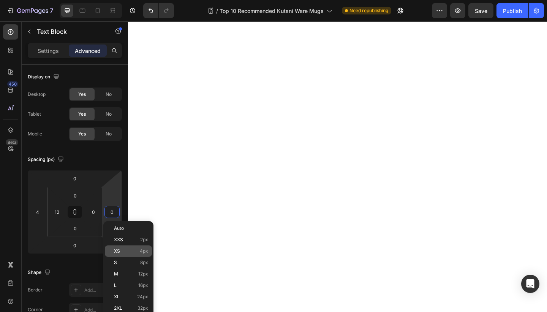
click at [128, 248] on p "XS 4px" at bounding box center [131, 250] width 34 height 5
type input "4"
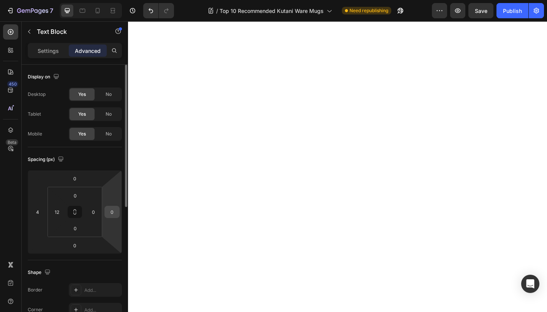
click at [108, 212] on input "0" at bounding box center [111, 211] width 11 height 11
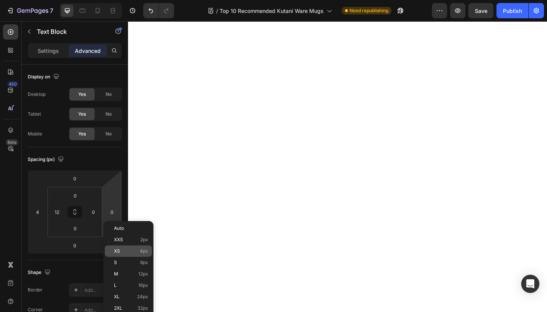
click at [128, 250] on p "XS 4px" at bounding box center [131, 250] width 34 height 5
type input "4"
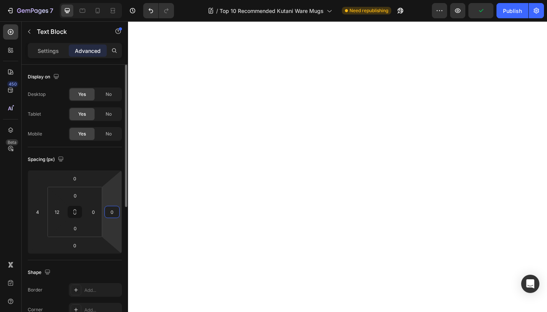
click at [111, 211] on input "0" at bounding box center [111, 211] width 11 height 11
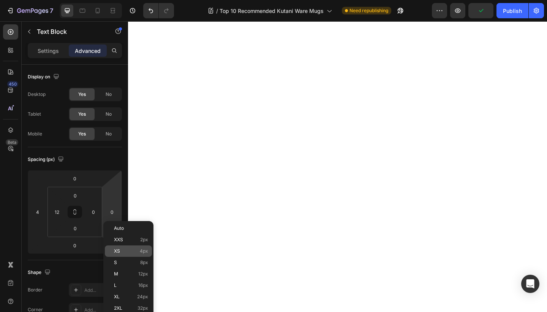
click at [119, 255] on div "XS 4px" at bounding box center [128, 250] width 47 height 11
type input "4"
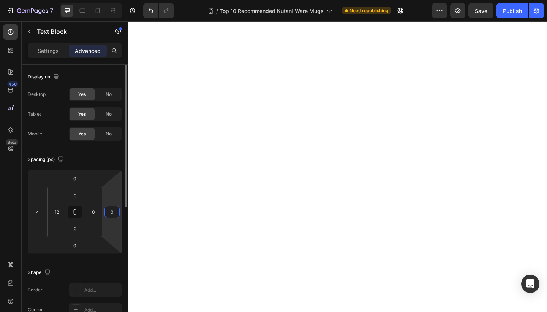
click at [114, 216] on input "0" at bounding box center [111, 211] width 11 height 11
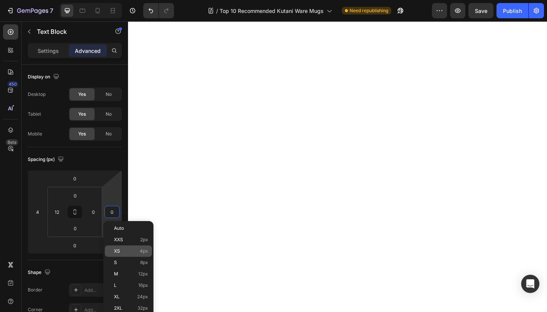
click at [119, 252] on span "XS" at bounding box center [117, 250] width 6 height 5
type input "4"
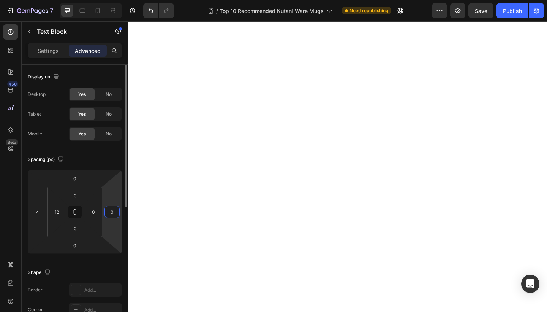
click at [114, 211] on input "0" at bounding box center [111, 211] width 11 height 11
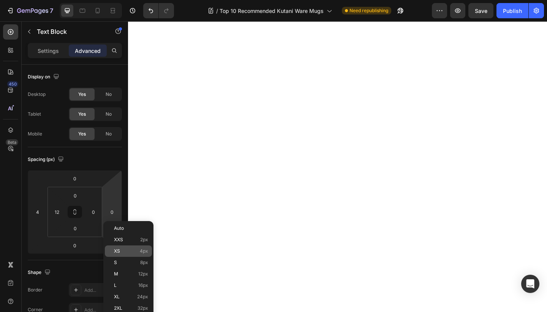
click at [122, 248] on p "XS 4px" at bounding box center [131, 250] width 34 height 5
type input "4"
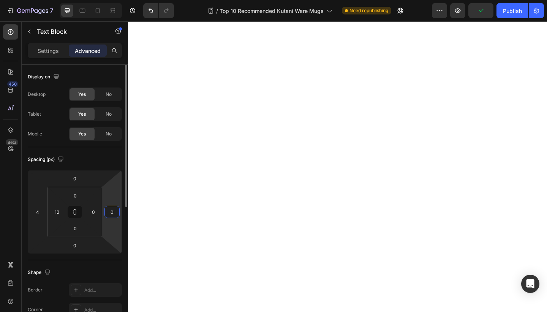
click at [113, 213] on input "0" at bounding box center [111, 211] width 11 height 11
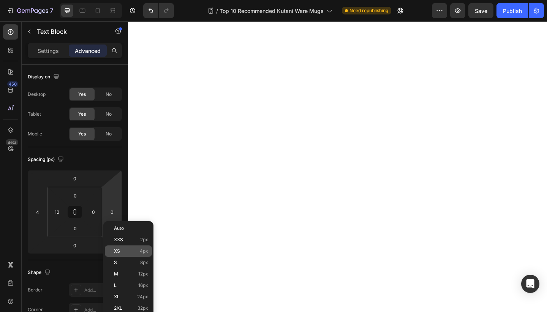
click at [129, 247] on div "XS 4px" at bounding box center [128, 250] width 47 height 11
type input "4"
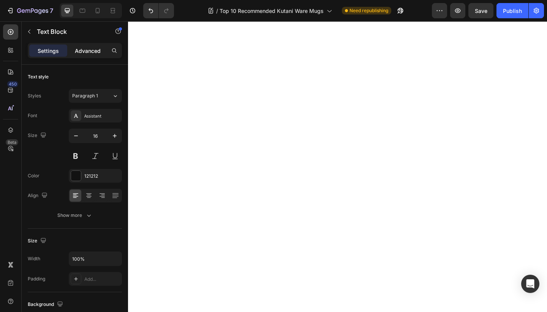
click at [92, 54] on p "Advanced" at bounding box center [88, 51] width 26 height 8
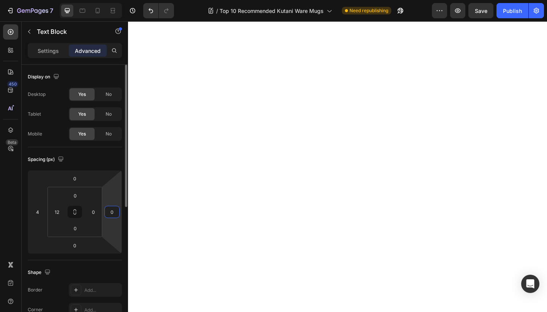
click at [111, 210] on input "0" at bounding box center [111, 211] width 11 height 11
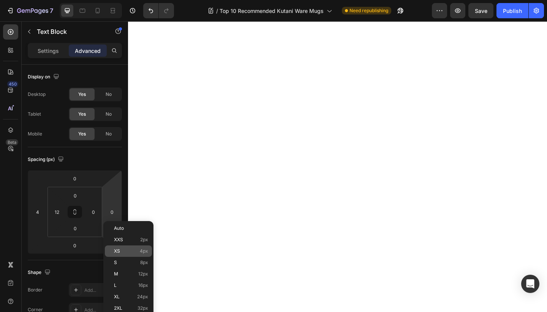
click at [121, 251] on p "XS 4px" at bounding box center [131, 250] width 34 height 5
type input "4"
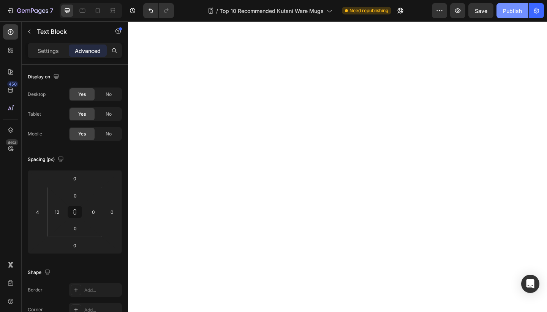
click at [505, 16] on button "Publish" at bounding box center [513, 10] width 32 height 15
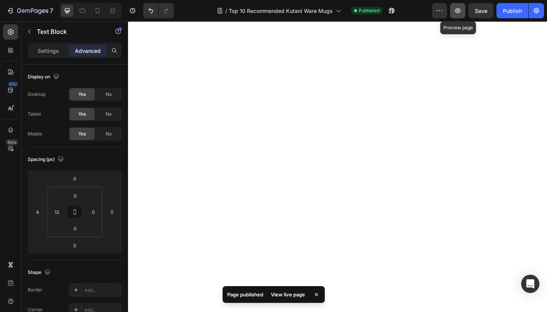
click at [460, 9] on icon "button" at bounding box center [458, 10] width 6 height 5
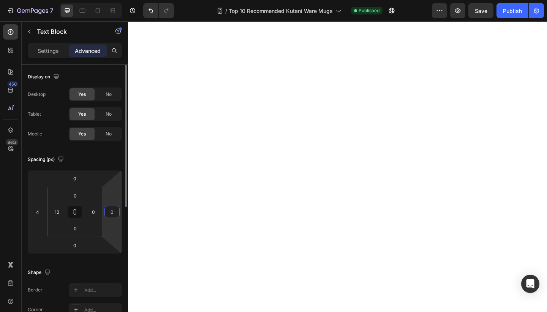
click at [112, 214] on input "0" at bounding box center [111, 211] width 11 height 11
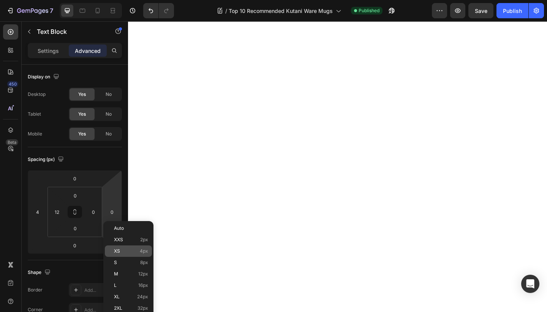
click at [122, 253] on p "XS 4px" at bounding box center [131, 250] width 34 height 5
type input "4"
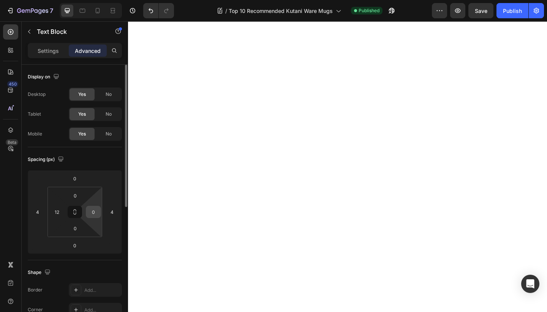
click at [96, 217] on input "0" at bounding box center [93, 211] width 11 height 11
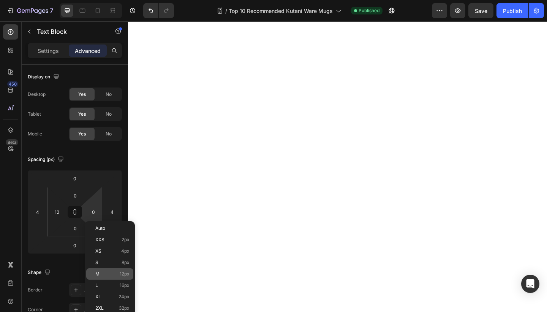
click at [109, 274] on p "M 12px" at bounding box center [112, 273] width 34 height 5
type input "12"
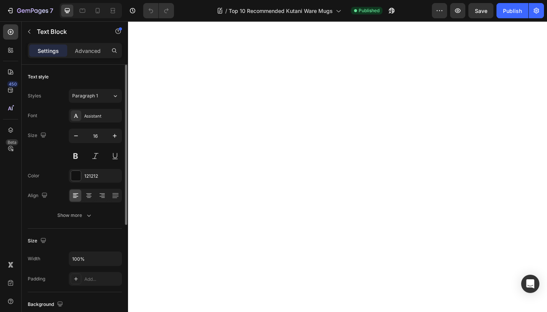
scroll to position [5, 0]
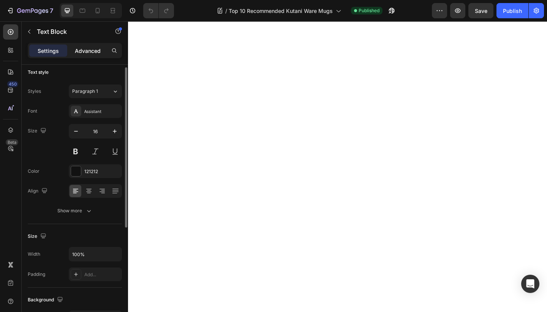
click at [81, 47] on p "Advanced" at bounding box center [88, 51] width 26 height 8
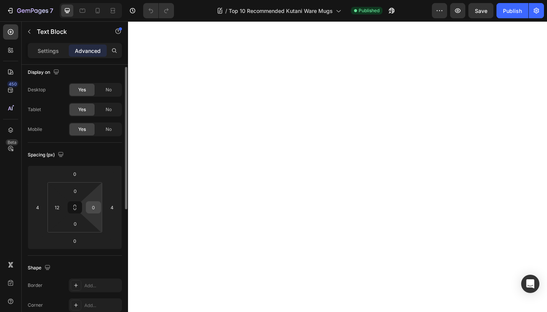
click at [92, 206] on input "0" at bounding box center [93, 206] width 11 height 11
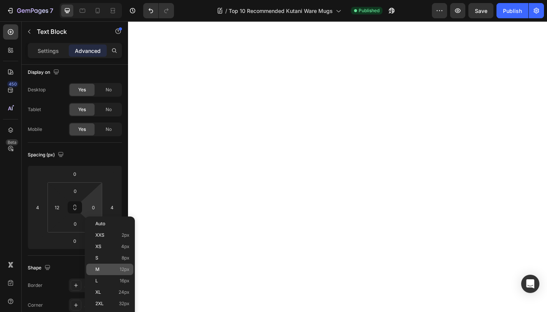
click at [109, 266] on p "M 12px" at bounding box center [112, 268] width 34 height 5
type input "12"
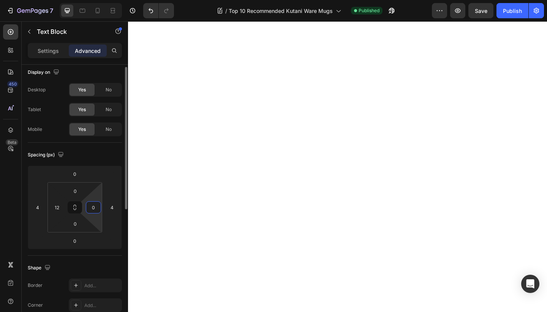
click at [95, 209] on input "0" at bounding box center [93, 206] width 11 height 11
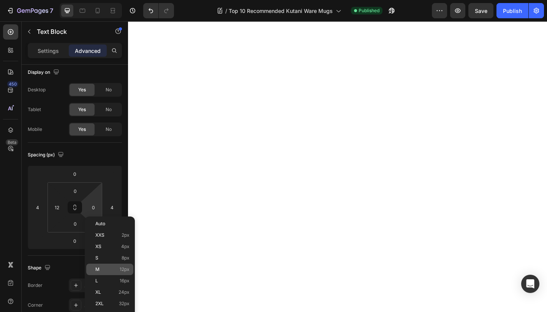
click at [112, 274] on div "M 12px" at bounding box center [109, 268] width 47 height 11
type input "12"
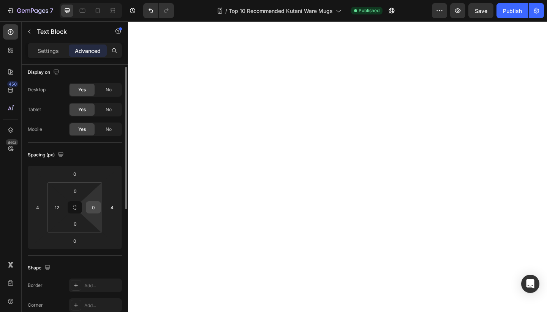
click at [93, 206] on input "0" at bounding box center [93, 206] width 11 height 11
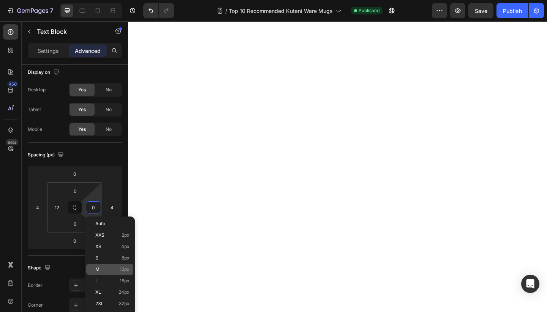
click at [108, 270] on p "M 12px" at bounding box center [112, 268] width 34 height 5
type input "12"
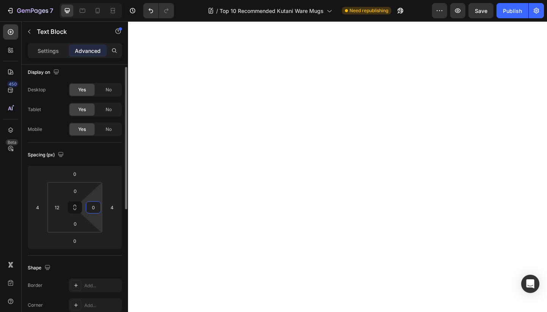
click at [90, 209] on input "0" at bounding box center [93, 206] width 11 height 11
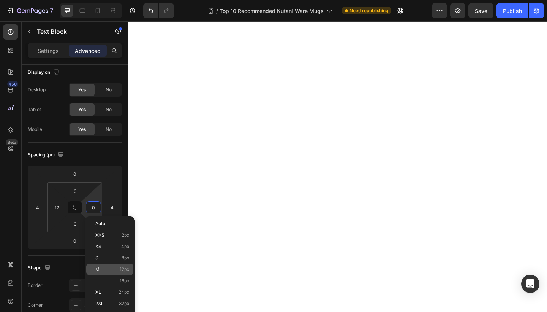
click at [106, 269] on p "M 12px" at bounding box center [112, 268] width 34 height 5
type input "12"
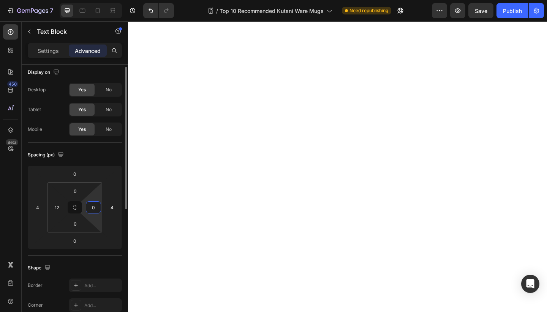
click at [92, 210] on input "0" at bounding box center [93, 206] width 11 height 11
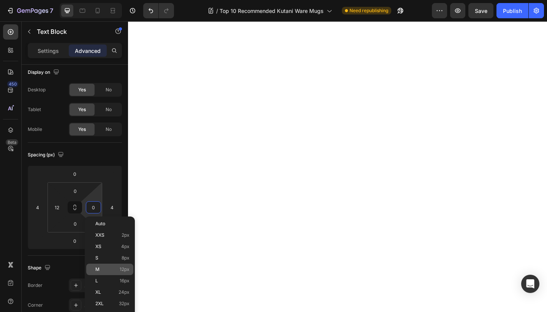
click at [112, 267] on p "M 12px" at bounding box center [112, 268] width 34 height 5
type input "12"
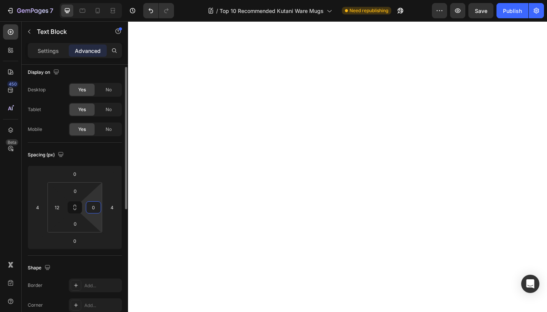
click at [97, 203] on input "0" at bounding box center [93, 206] width 11 height 11
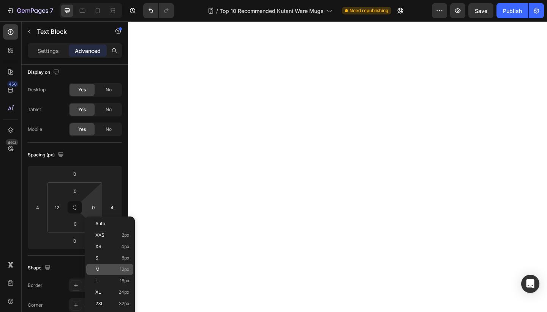
click at [113, 268] on p "M 12px" at bounding box center [112, 268] width 34 height 5
type input "12"
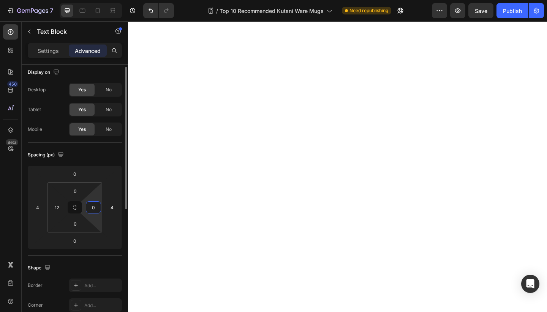
click at [90, 209] on input "0" at bounding box center [93, 206] width 11 height 11
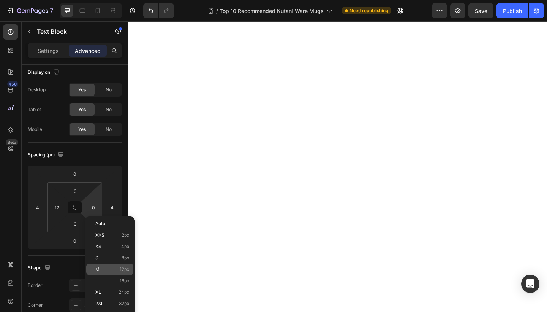
click at [111, 271] on p "M 12px" at bounding box center [112, 268] width 34 height 5
type input "12"
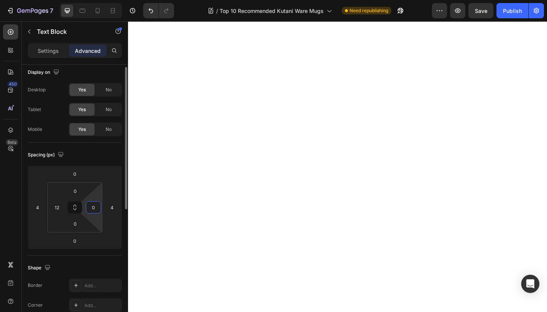
click at [94, 205] on input "0" at bounding box center [93, 206] width 11 height 11
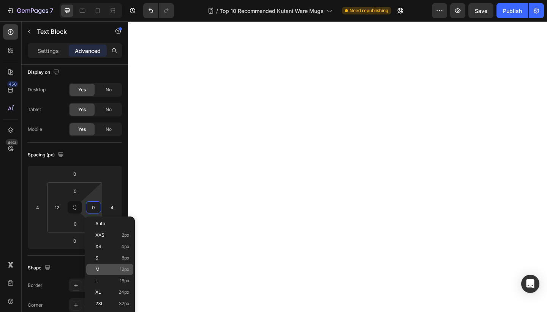
click at [114, 268] on p "M 12px" at bounding box center [112, 268] width 34 height 5
type input "12"
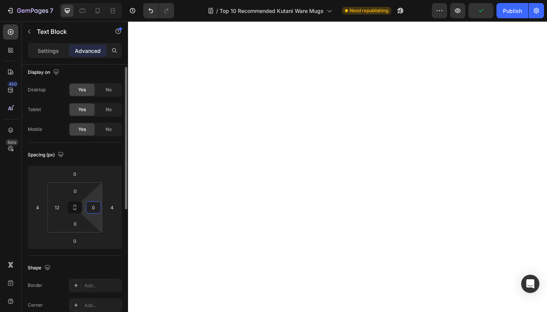
click at [97, 204] on input "0" at bounding box center [93, 206] width 11 height 11
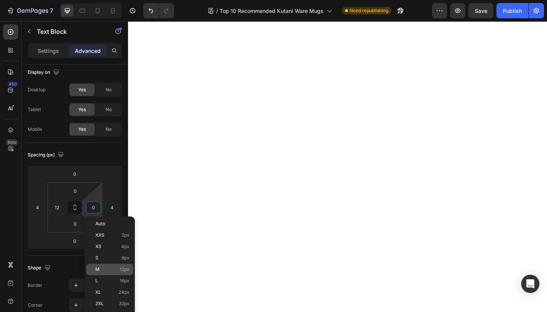
click at [114, 269] on p "M 12px" at bounding box center [112, 268] width 34 height 5
type input "12"
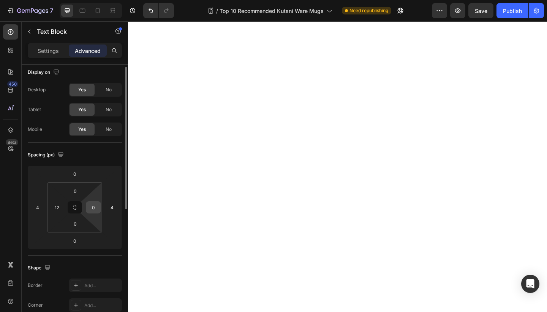
click at [95, 209] on input "0" at bounding box center [93, 206] width 11 height 11
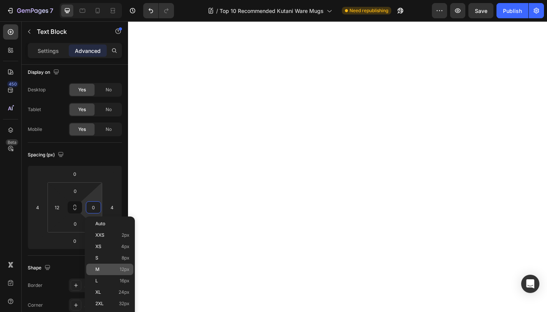
click at [119, 271] on p "M 12px" at bounding box center [112, 268] width 34 height 5
type input "12"
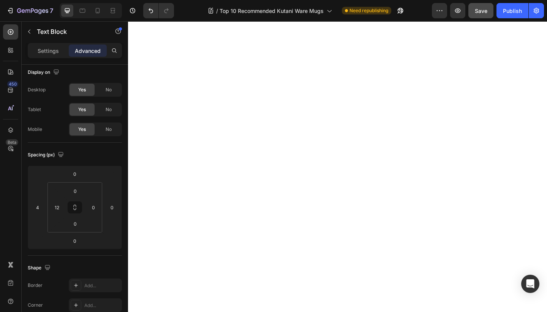
click at [481, 11] on span "Save" at bounding box center [481, 11] width 13 height 6
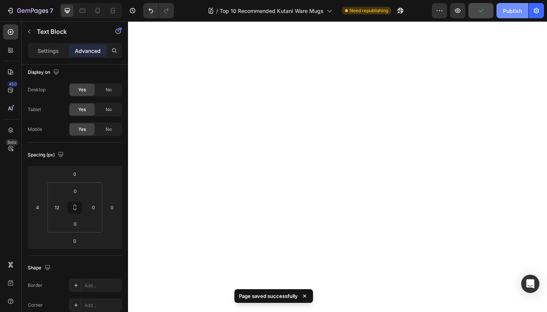
click at [503, 13] on button "Publish" at bounding box center [513, 10] width 32 height 15
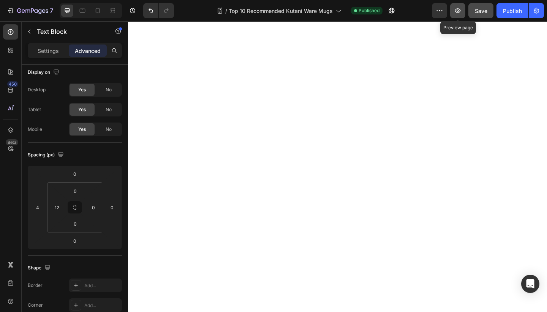
click at [456, 13] on icon "button" at bounding box center [458, 11] width 8 height 8
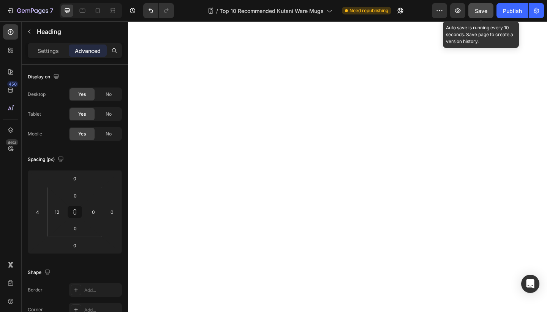
click at [480, 6] on button "Save" at bounding box center [480, 10] width 25 height 15
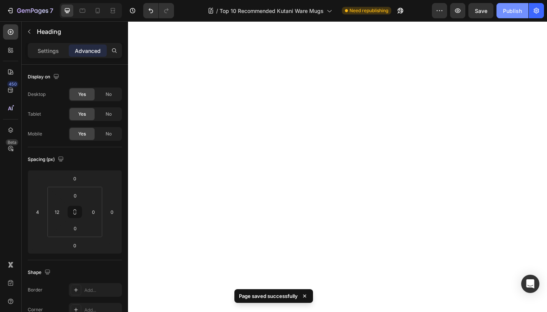
click at [509, 8] on div "Publish" at bounding box center [512, 11] width 19 height 8
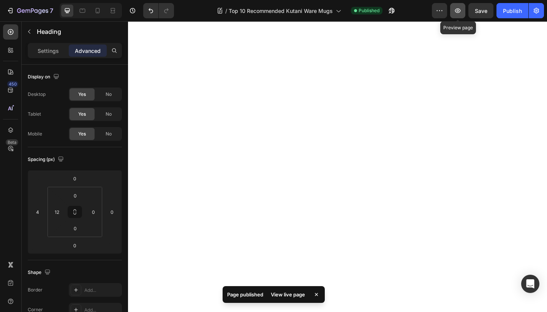
click at [459, 13] on icon "button" at bounding box center [458, 10] width 6 height 5
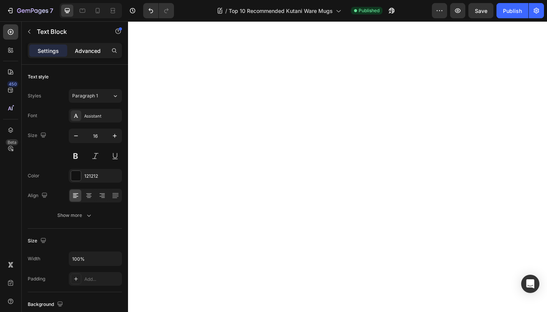
click at [81, 54] on p "Advanced" at bounding box center [88, 51] width 26 height 8
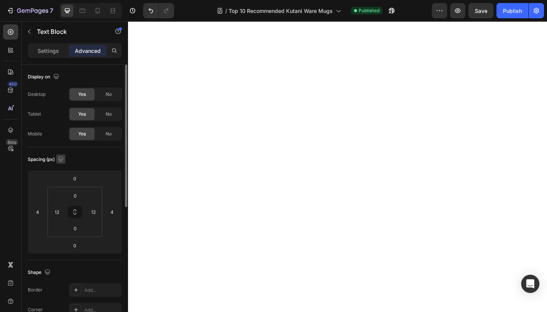
click at [60, 159] on icon "button" at bounding box center [60, 158] width 5 height 5
click at [65, 187] on icon "button" at bounding box center [63, 185] width 8 height 8
click at [61, 160] on icon "button" at bounding box center [61, 159] width 8 height 8
click at [64, 172] on icon "button" at bounding box center [62, 170] width 5 height 5
click at [68, 179] on input "0" at bounding box center [74, 177] width 15 height 11
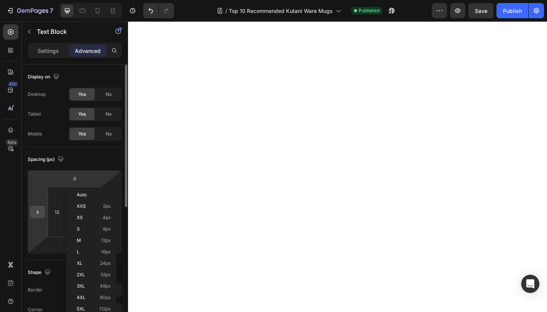
click at [31, 207] on div "4" at bounding box center [37, 212] width 15 height 12
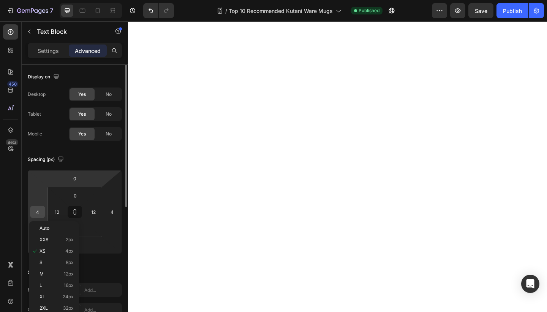
click at [36, 214] on input "4" at bounding box center [37, 211] width 11 height 11
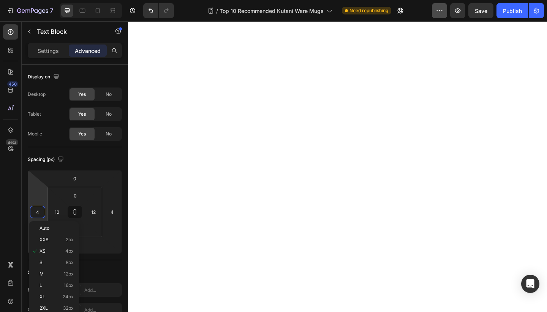
click at [515, 8] on div "Publish" at bounding box center [512, 11] width 19 height 8
